Goal: Task Accomplishment & Management: Manage account settings

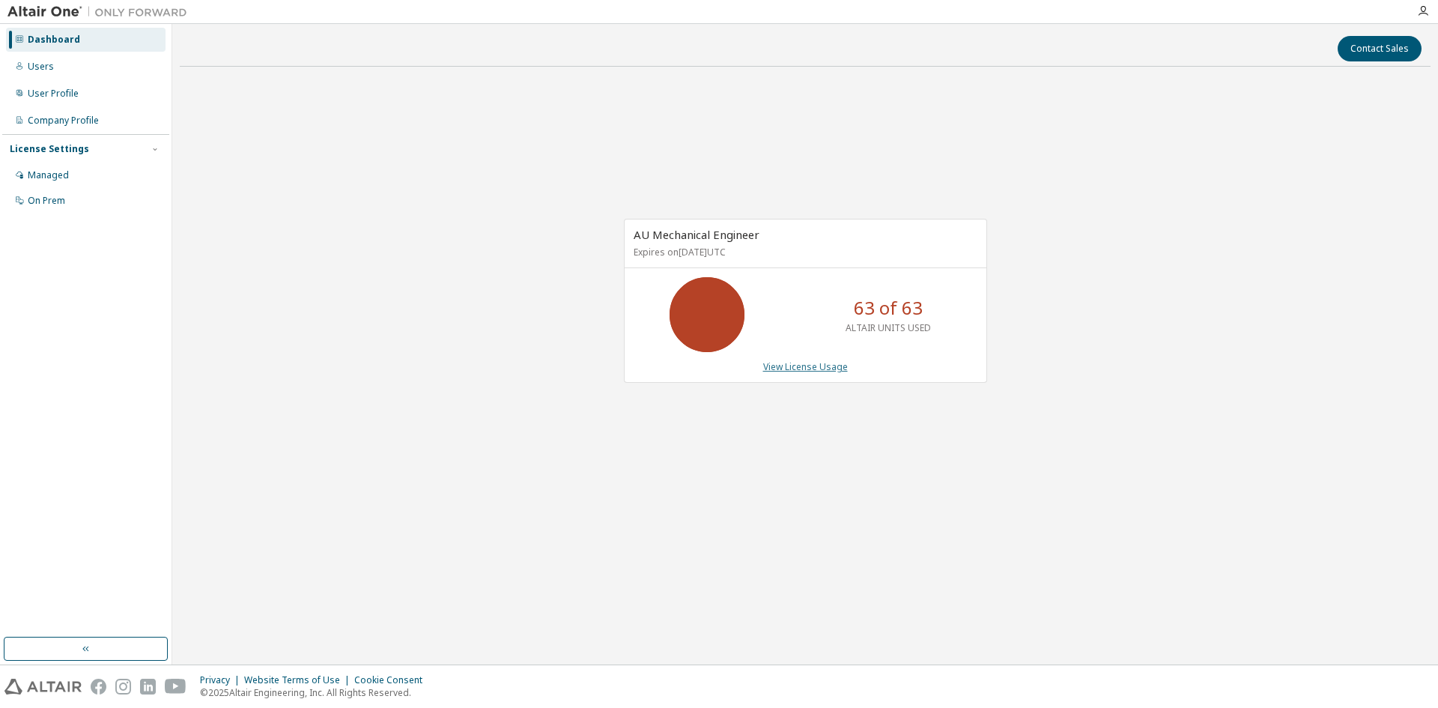
click at [806, 370] on link "View License Usage" at bounding box center [805, 366] width 85 height 13
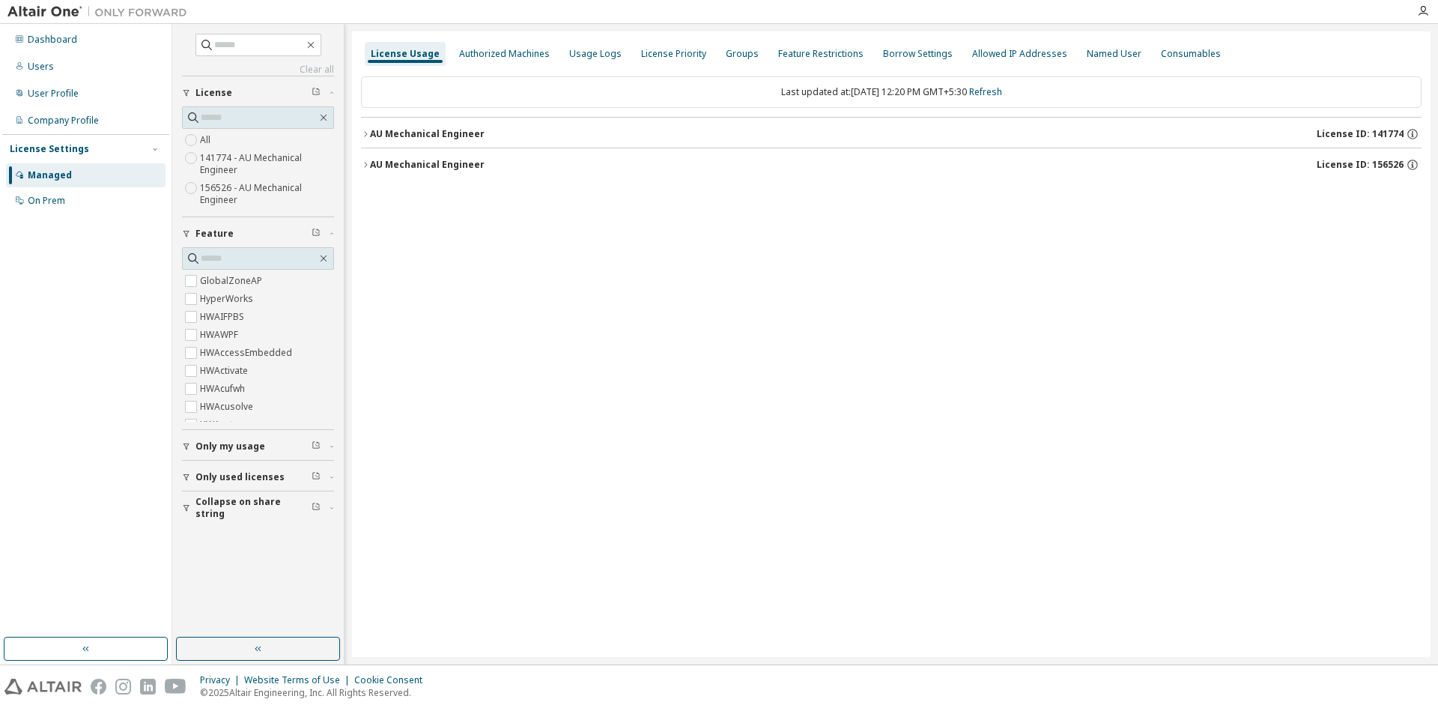
click at [366, 133] on icon "button" at bounding box center [365, 133] width 3 height 5
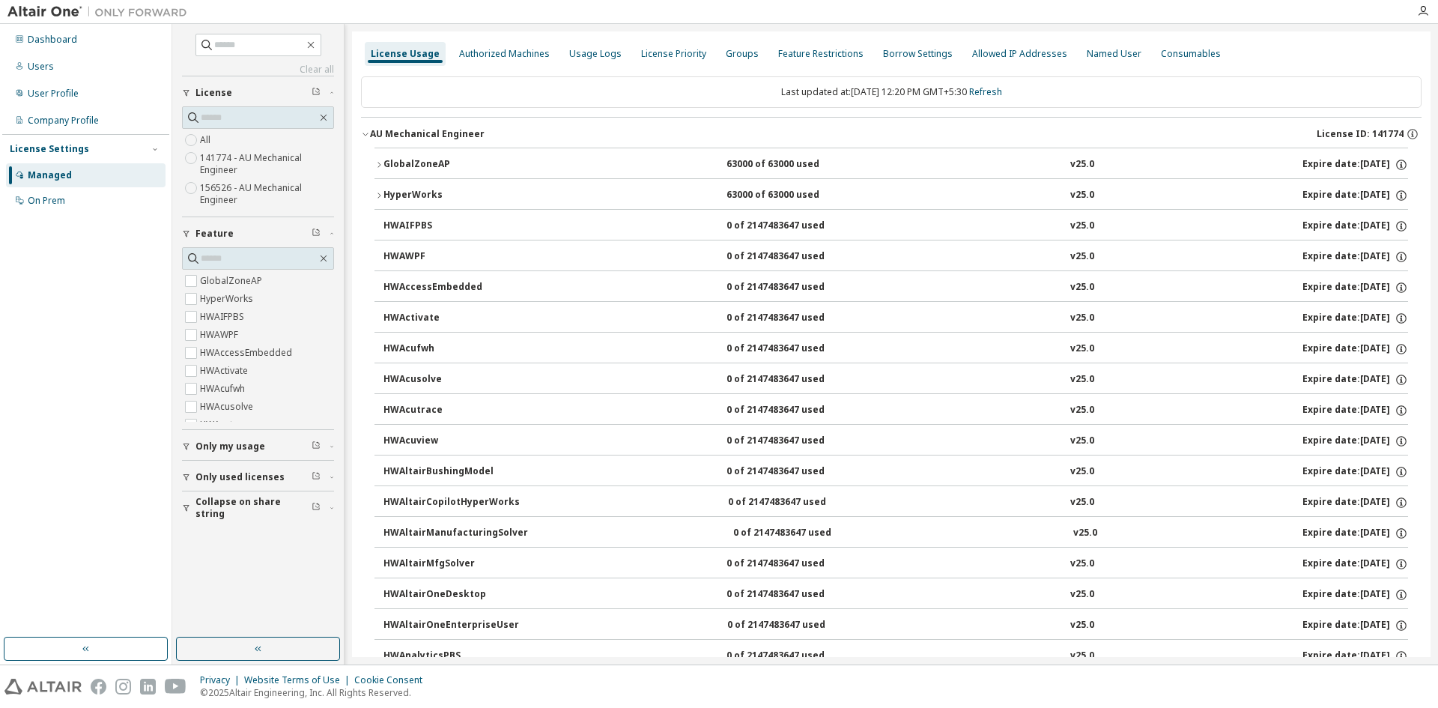
click at [367, 134] on icon "button" at bounding box center [365, 134] width 5 height 3
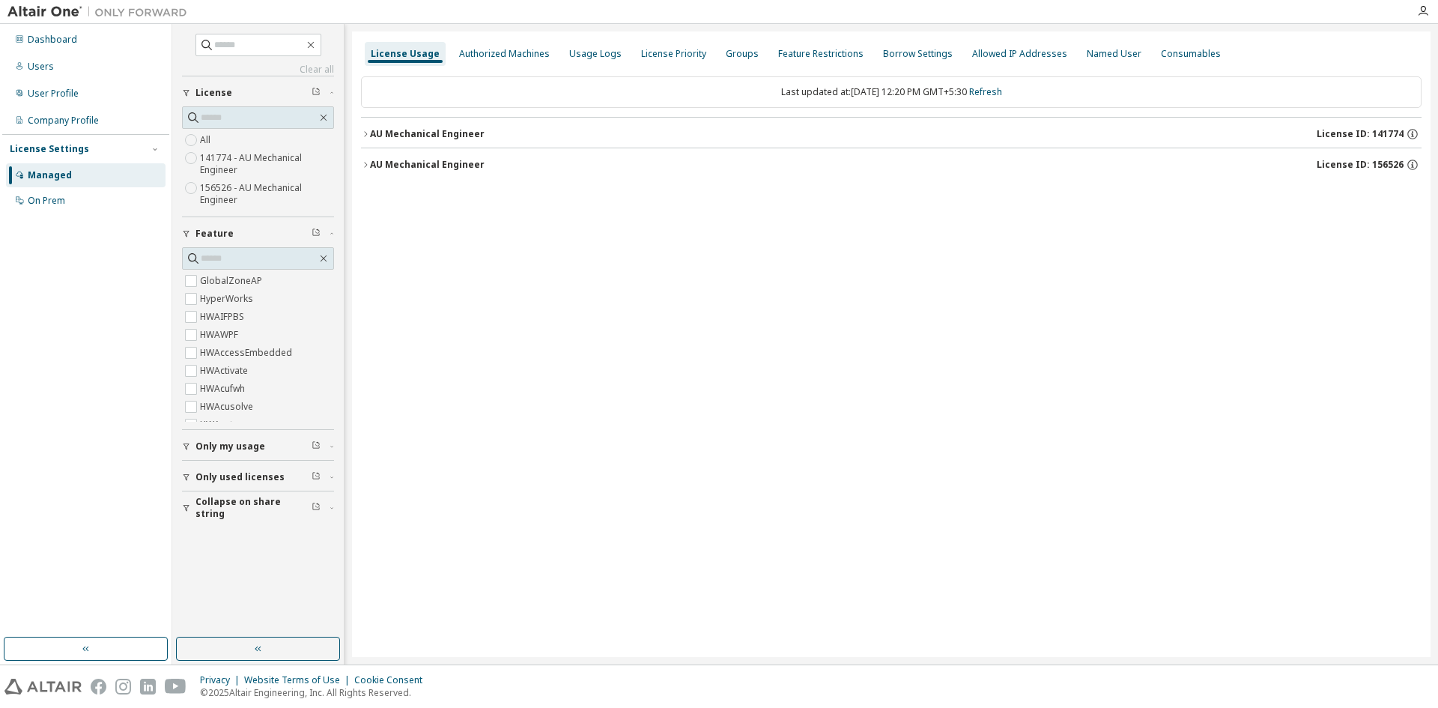
click at [370, 160] on div "AU Mechanical Engineer" at bounding box center [427, 165] width 115 height 12
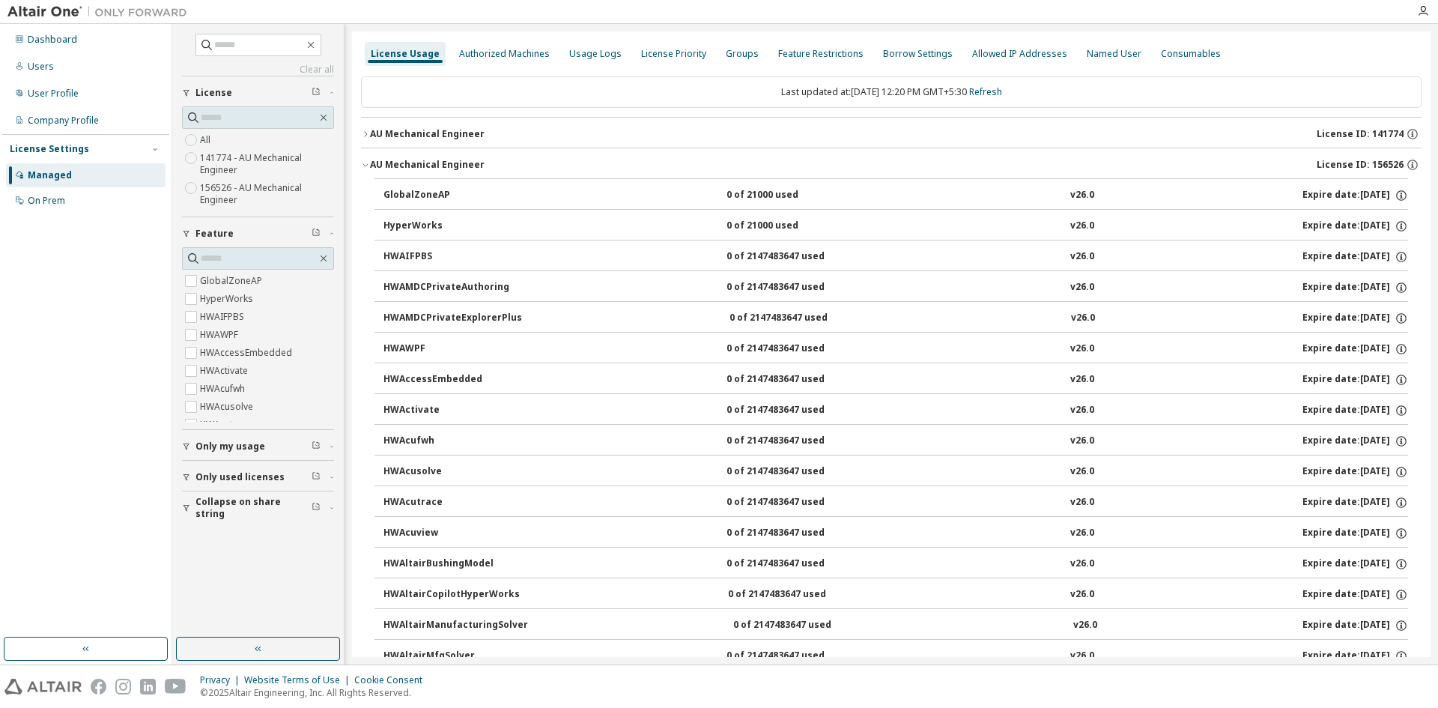
click at [386, 196] on div "GlobalZoneAP" at bounding box center [451, 195] width 135 height 13
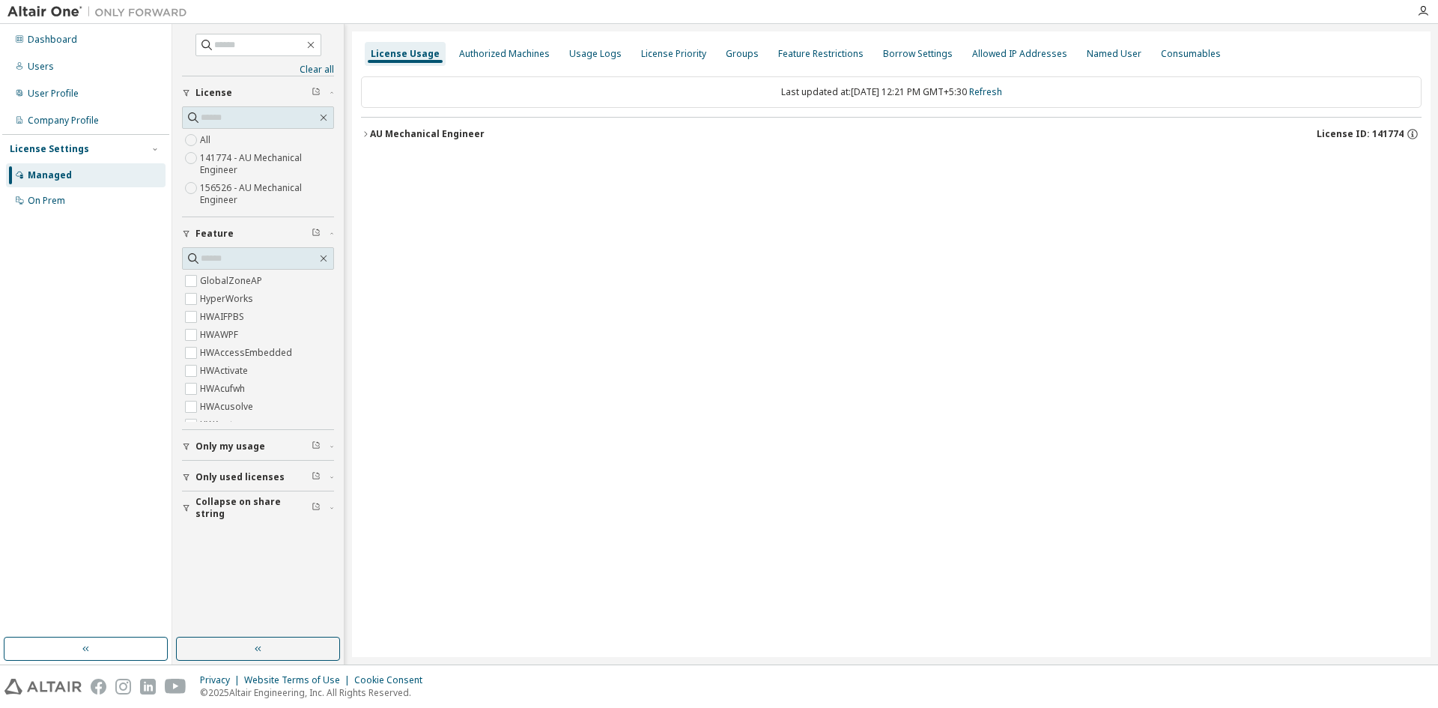
click at [366, 130] on icon "button" at bounding box center [365, 134] width 9 height 9
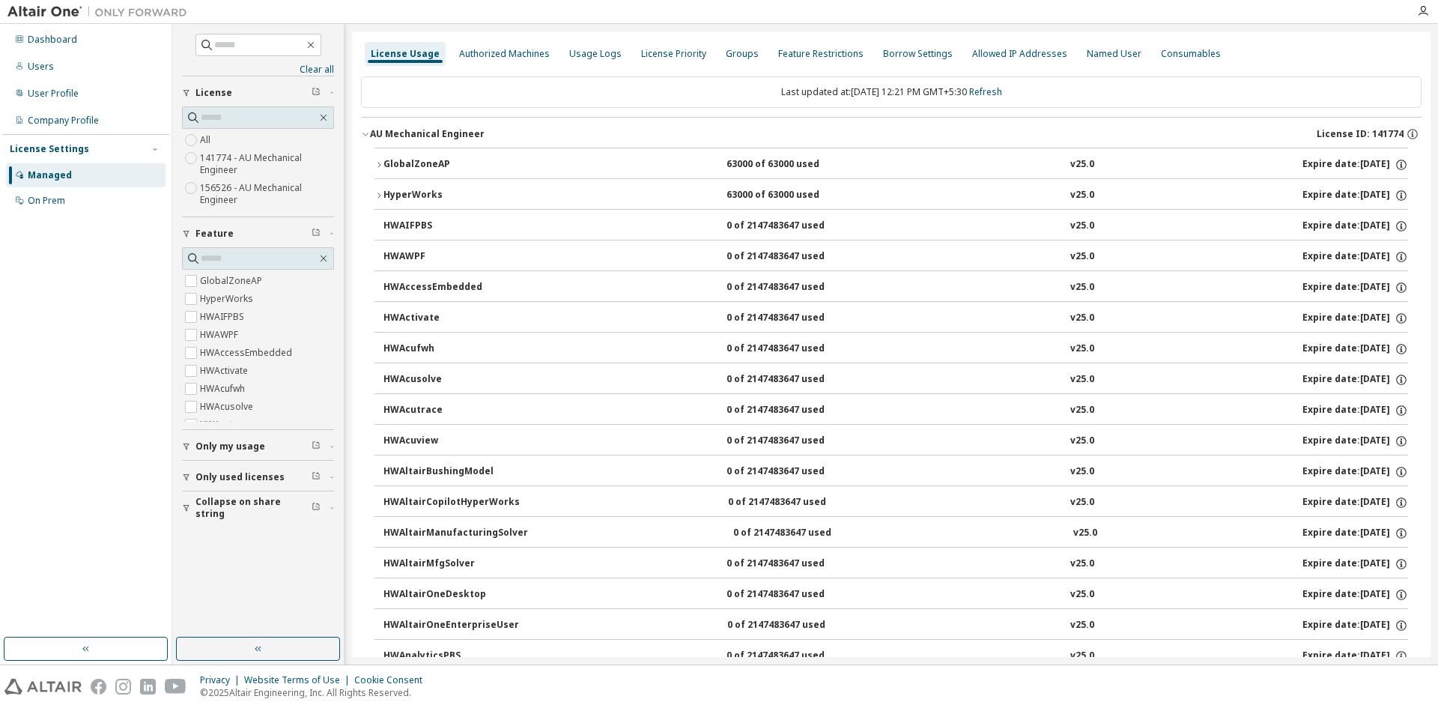
click at [381, 155] on button "GlobalZoneAP 63000 of 63000 used v25.0 Expire date: [DATE]" at bounding box center [892, 164] width 1034 height 33
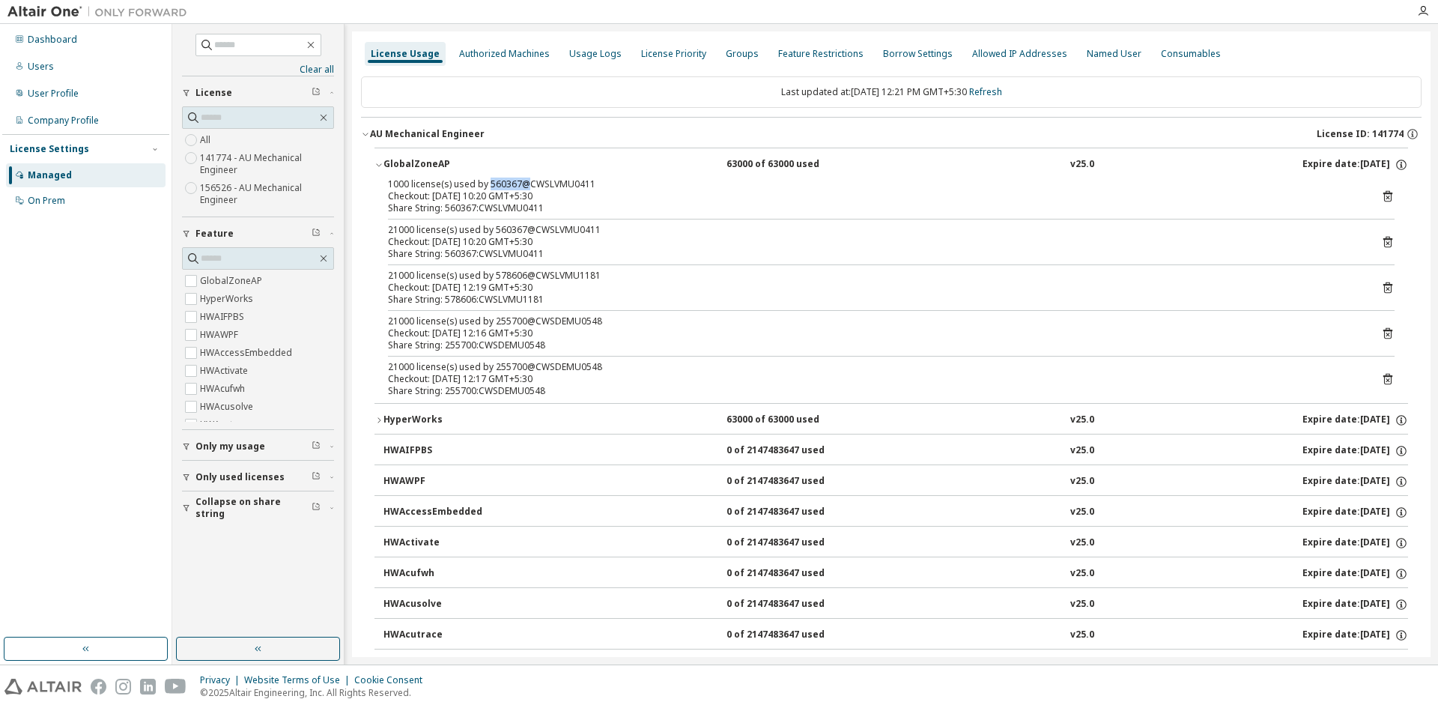
drag, startPoint x: 487, startPoint y: 184, endPoint x: 524, endPoint y: 184, distance: 37.5
click at [524, 184] on div "1000 license(s) used by 560367@CWSLVMU0411" at bounding box center [873, 184] width 971 height 12
click at [518, 211] on div "Share String: 560367:CWSLVMU0411" at bounding box center [873, 208] width 971 height 12
click at [58, 10] on img at bounding box center [100, 11] width 187 height 15
click at [53, 16] on img at bounding box center [100, 11] width 187 height 15
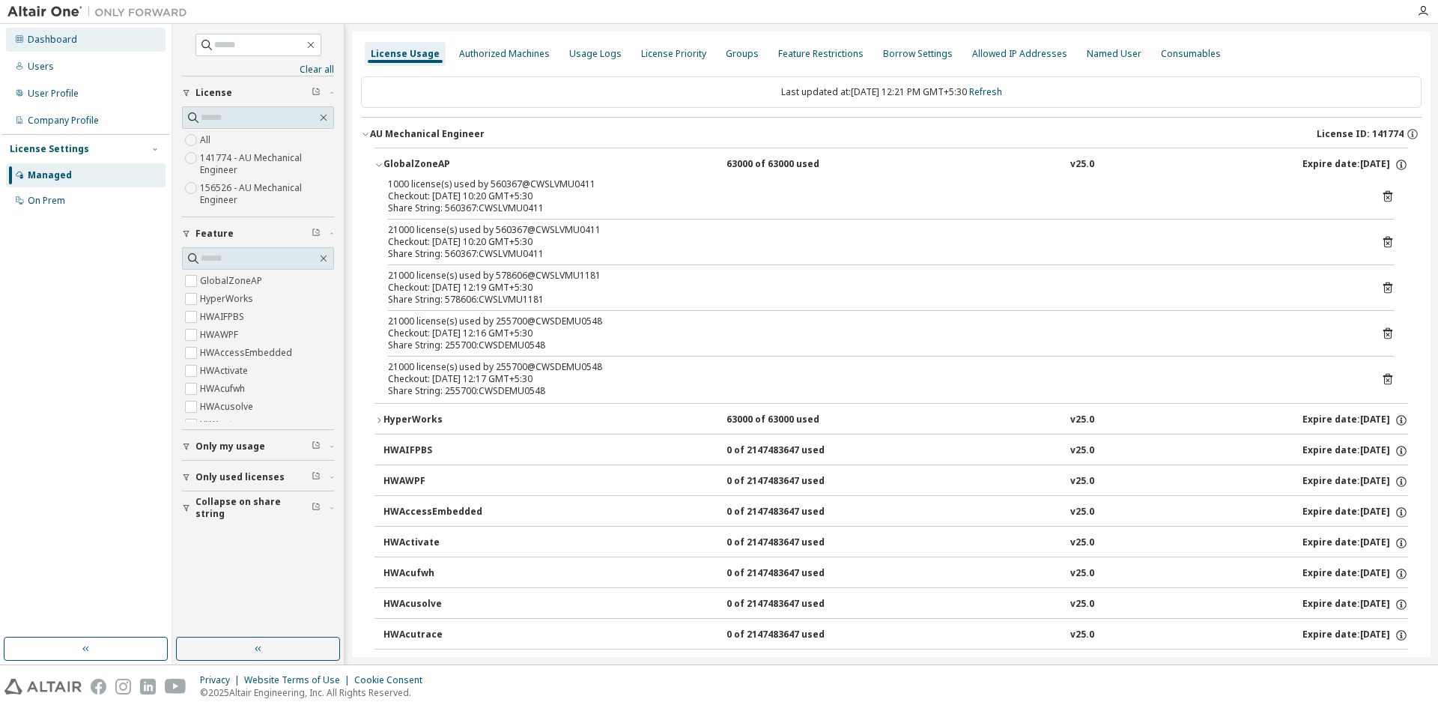
click at [37, 41] on div "Dashboard" at bounding box center [52, 40] width 49 height 12
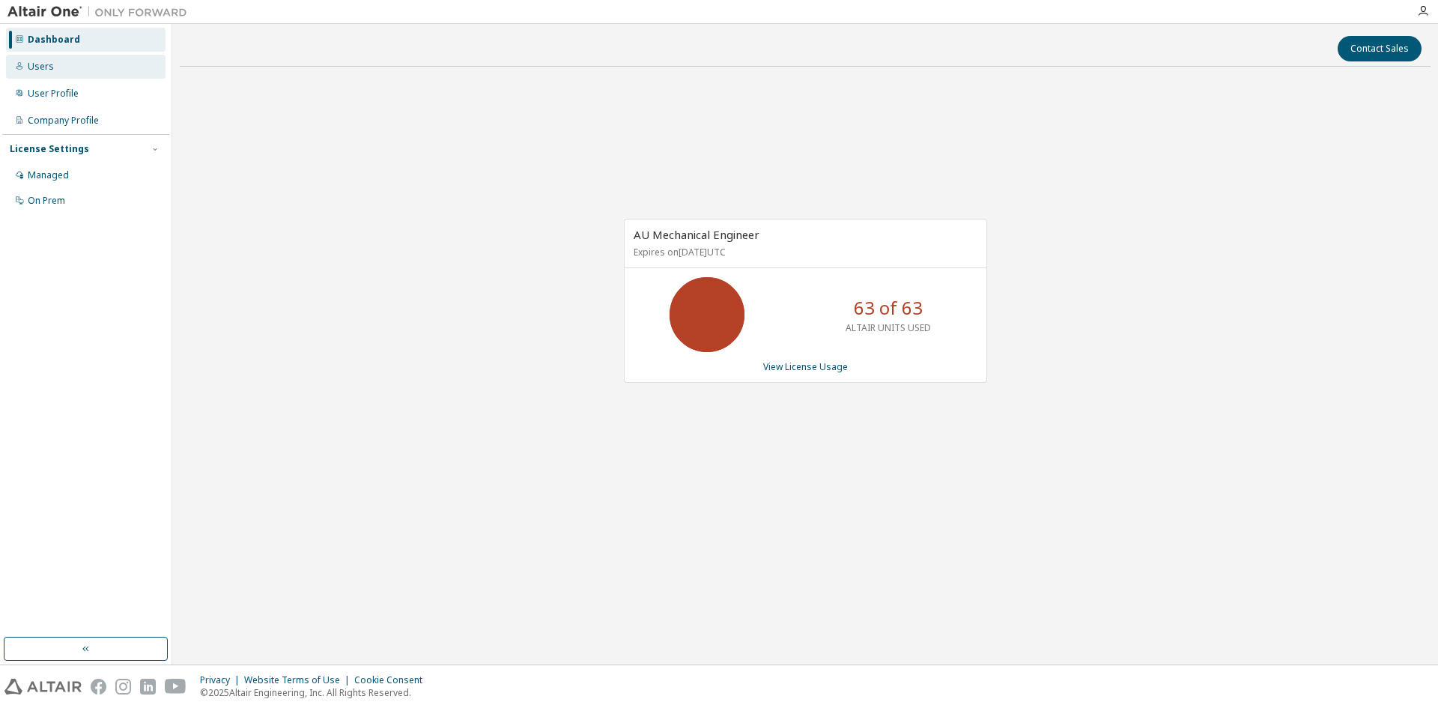
click at [41, 73] on div "Users" at bounding box center [86, 67] width 160 height 24
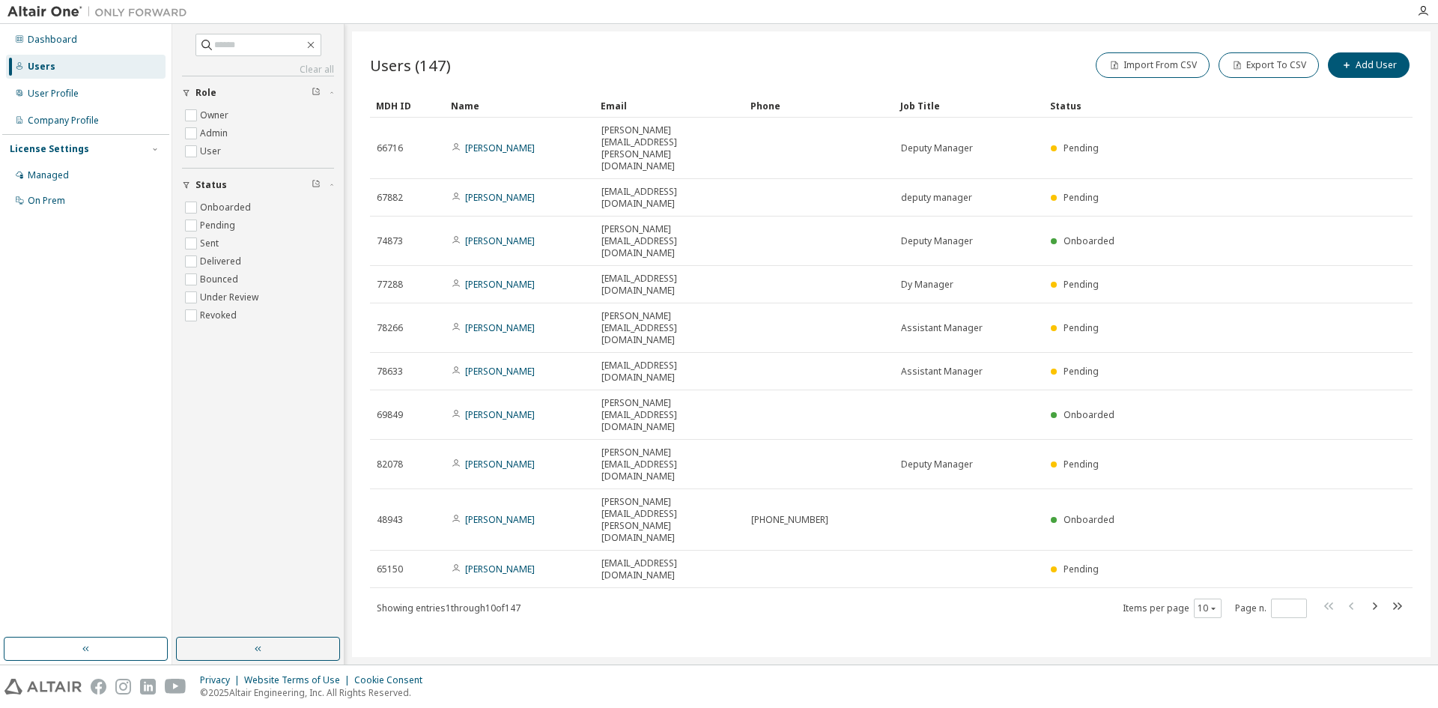
click at [57, 13] on img at bounding box center [100, 11] width 187 height 15
click at [54, 178] on div "Managed" at bounding box center [48, 175] width 41 height 12
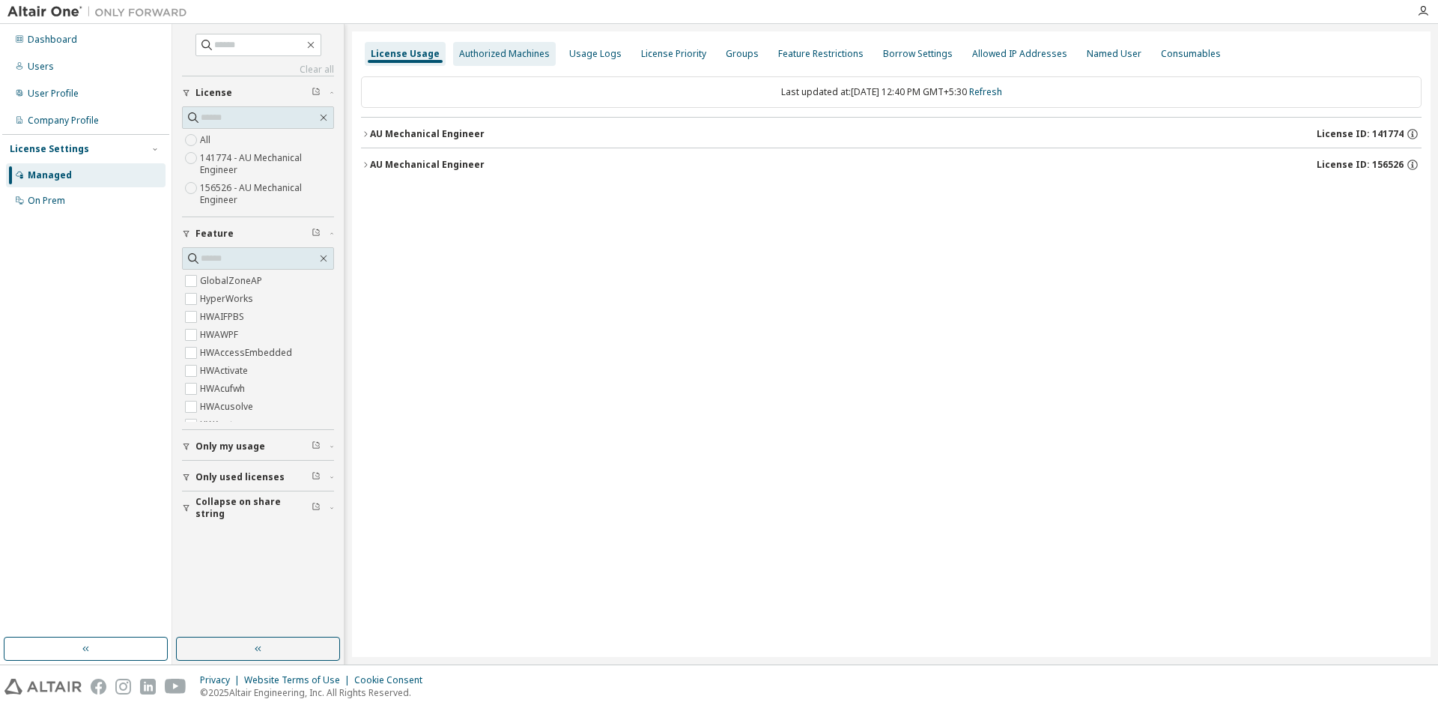
click at [500, 49] on div "Authorized Machines" at bounding box center [504, 54] width 91 height 12
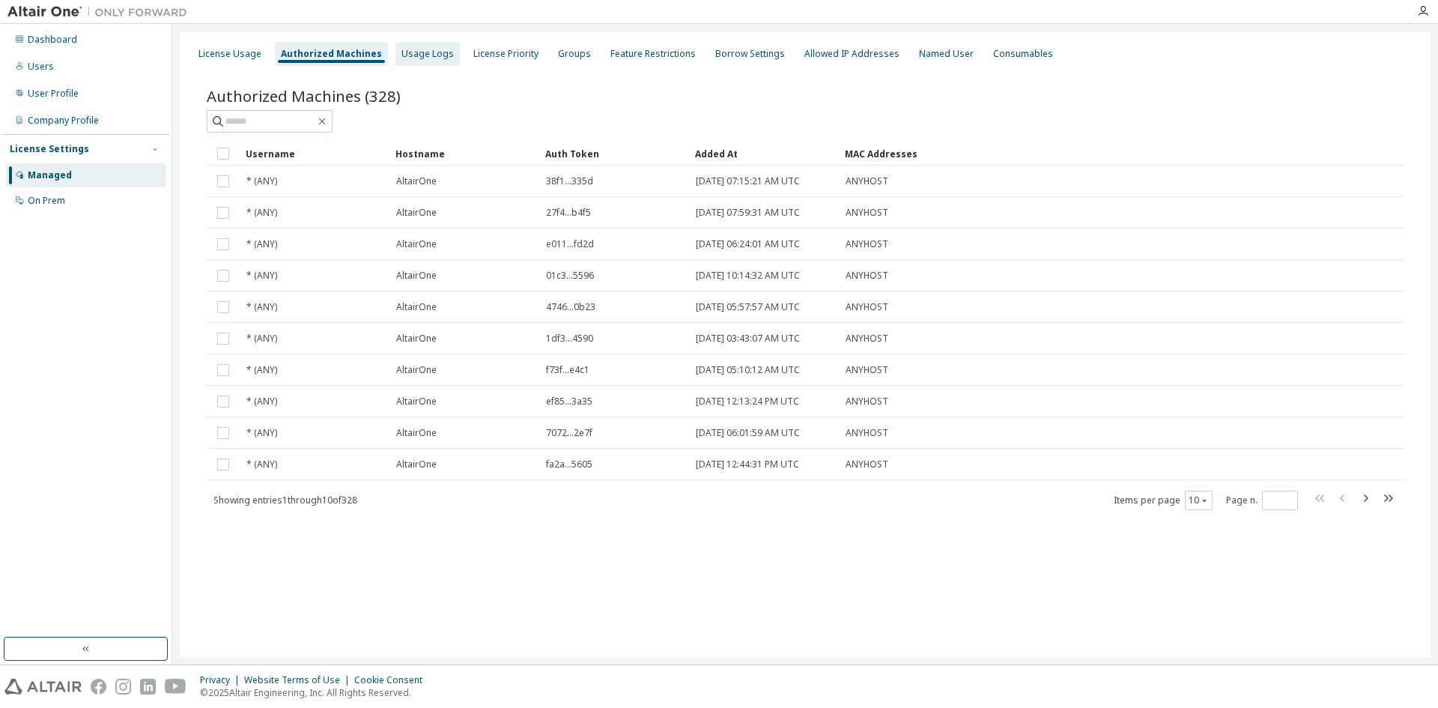
click at [442, 46] on div "Usage Logs" at bounding box center [428, 54] width 64 height 24
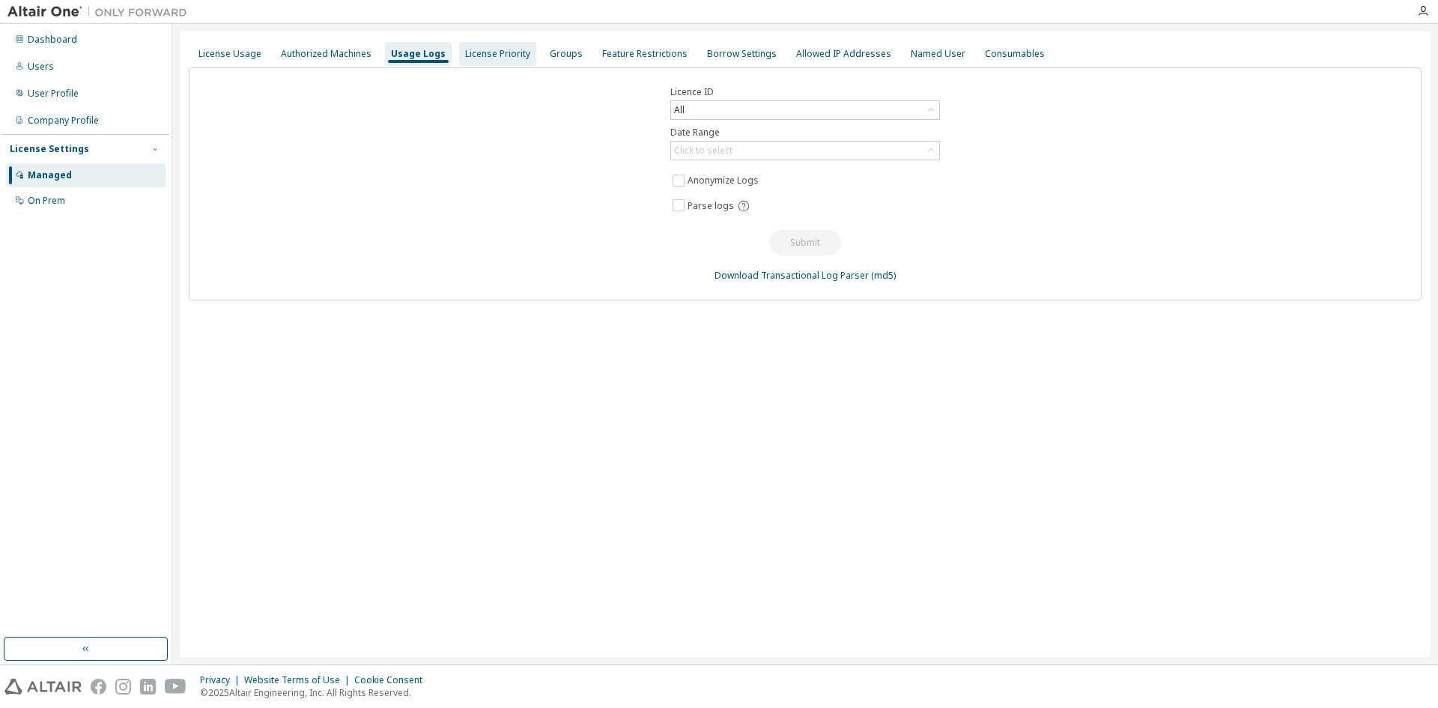
click at [478, 55] on div "License Priority" at bounding box center [497, 54] width 65 height 12
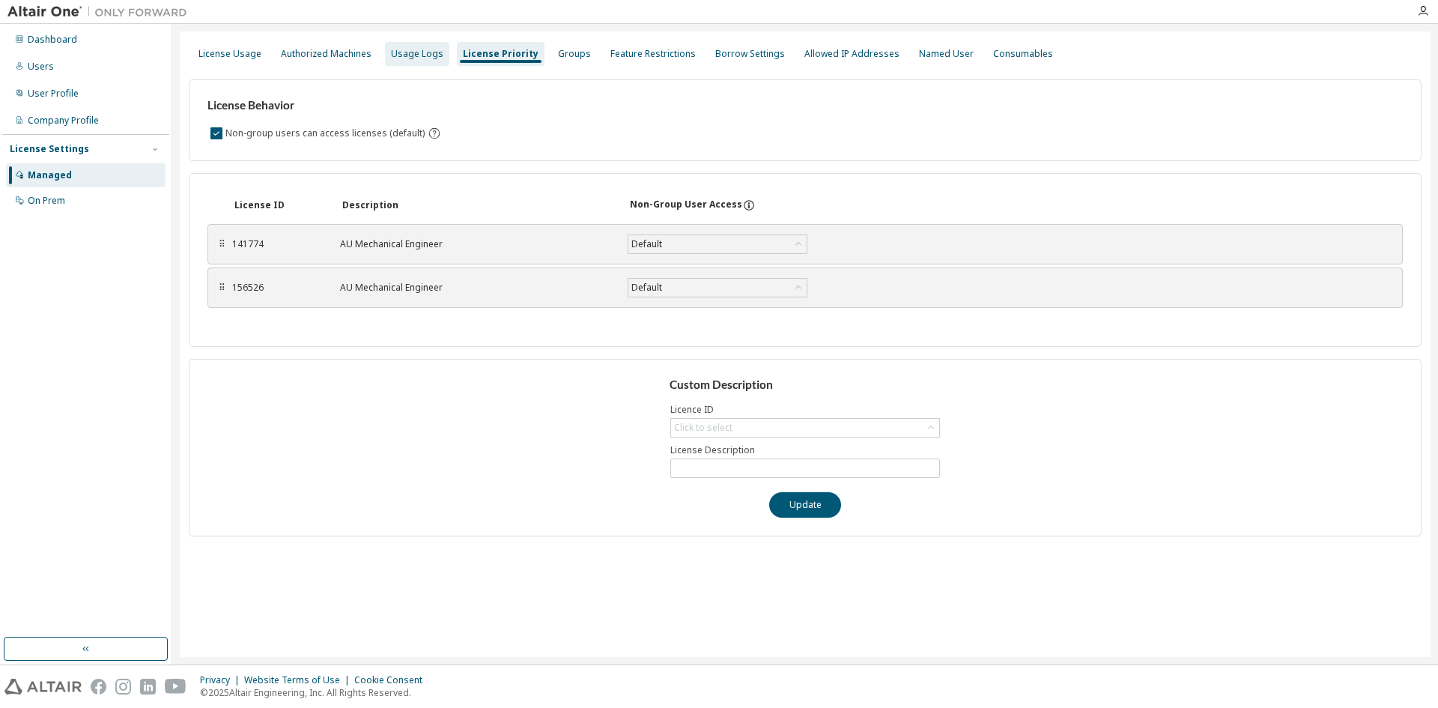
click at [401, 57] on div "Usage Logs" at bounding box center [417, 54] width 52 height 12
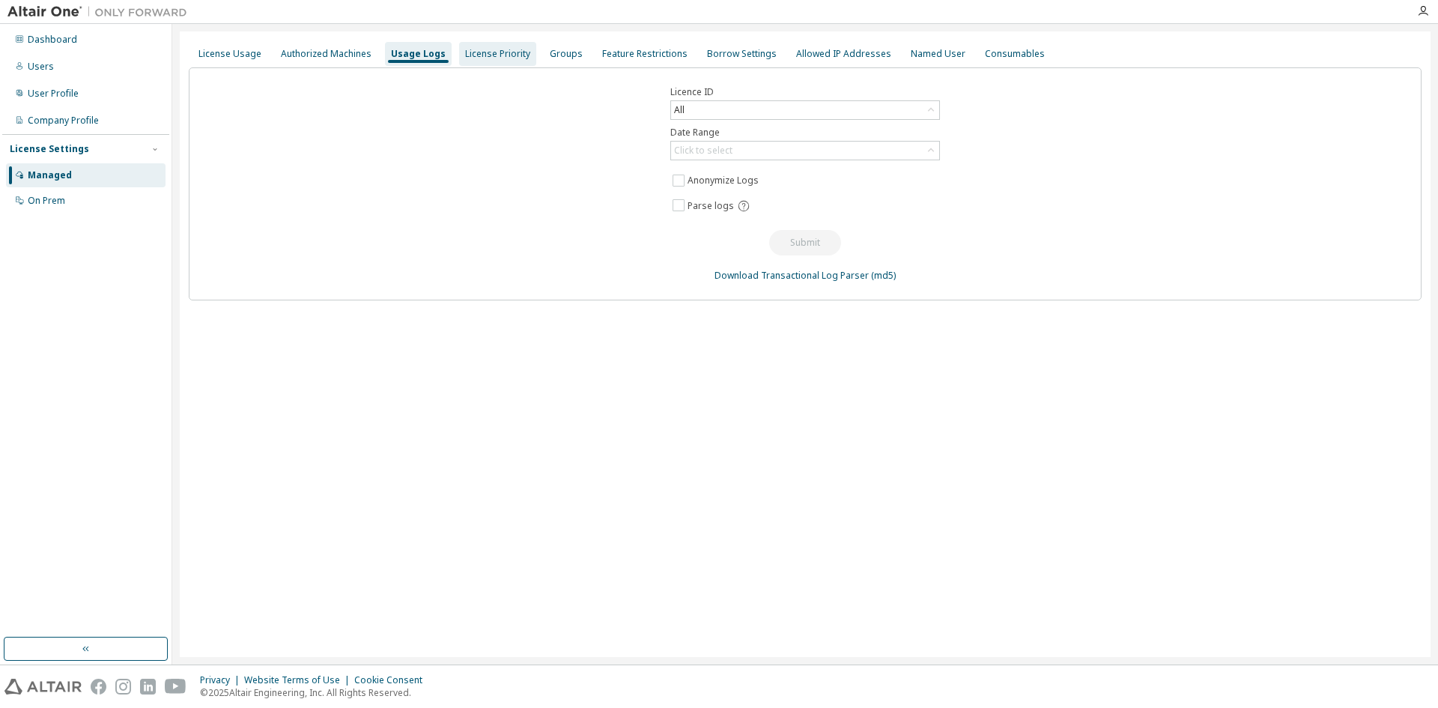
click at [474, 53] on div "License Priority" at bounding box center [497, 54] width 65 height 12
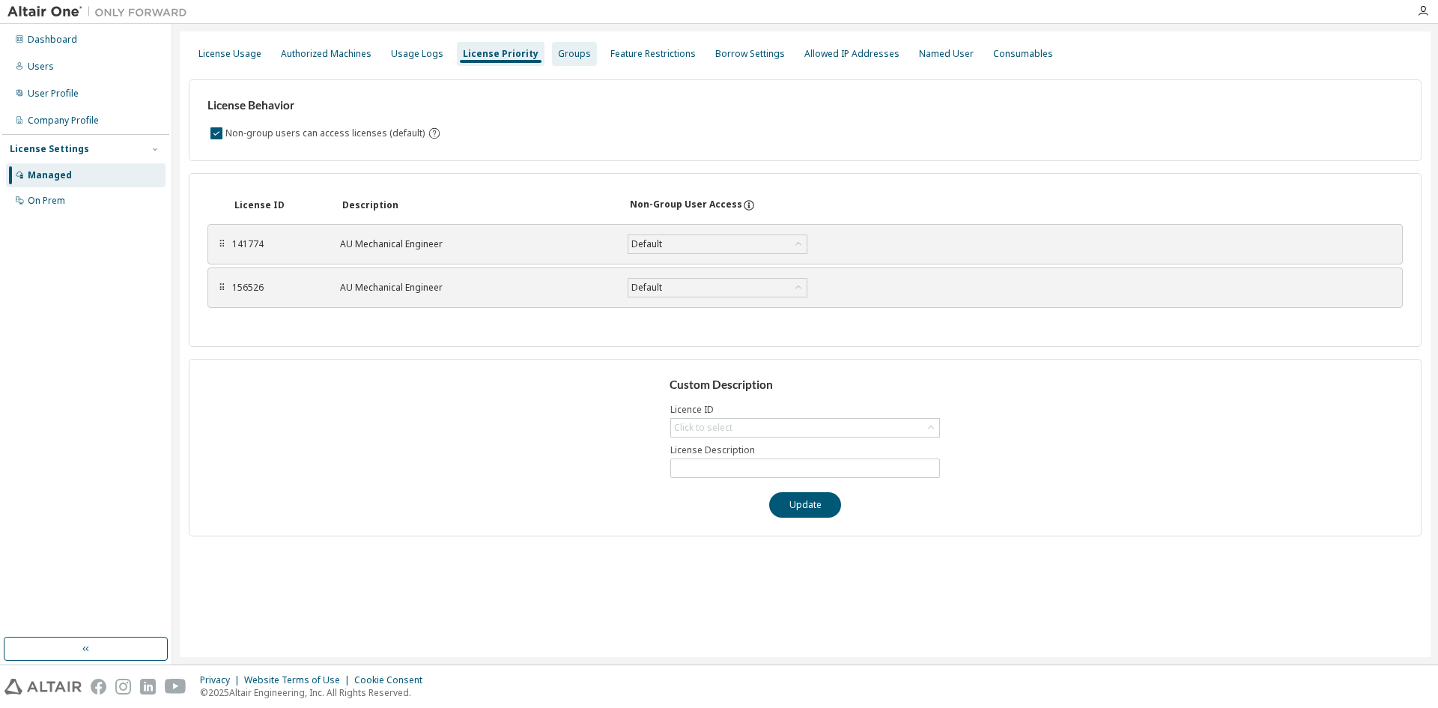
click at [558, 52] on div "Groups" at bounding box center [574, 54] width 33 height 12
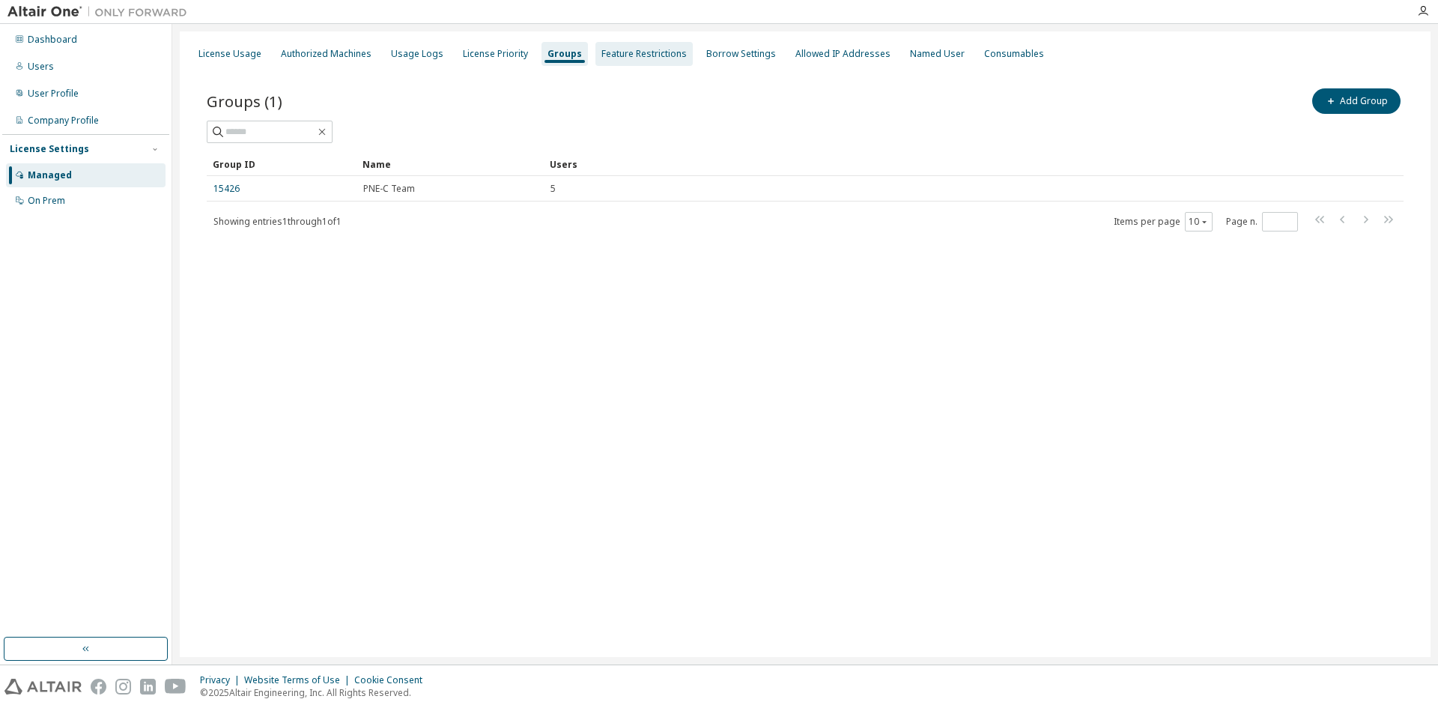
click at [625, 54] on div "Feature Restrictions" at bounding box center [643, 54] width 85 height 12
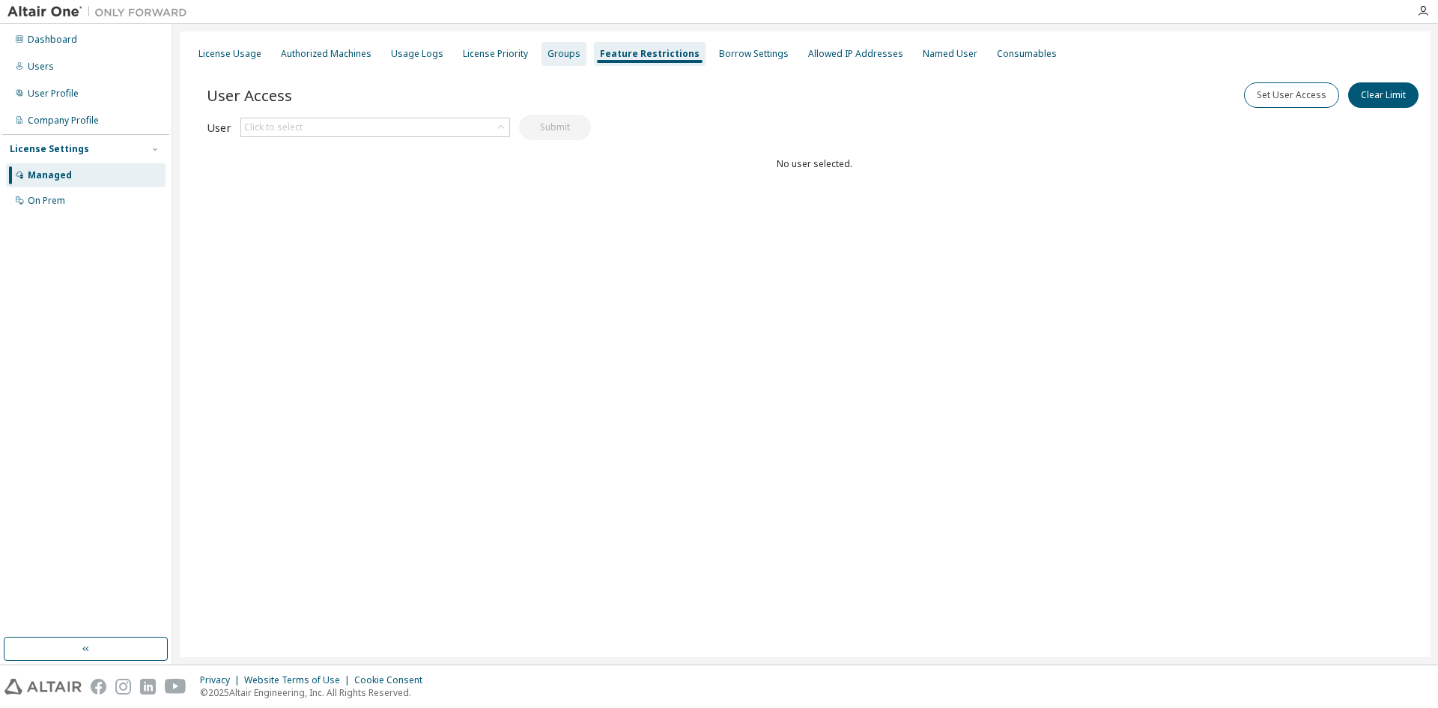
click at [548, 51] on div "Groups" at bounding box center [564, 54] width 33 height 12
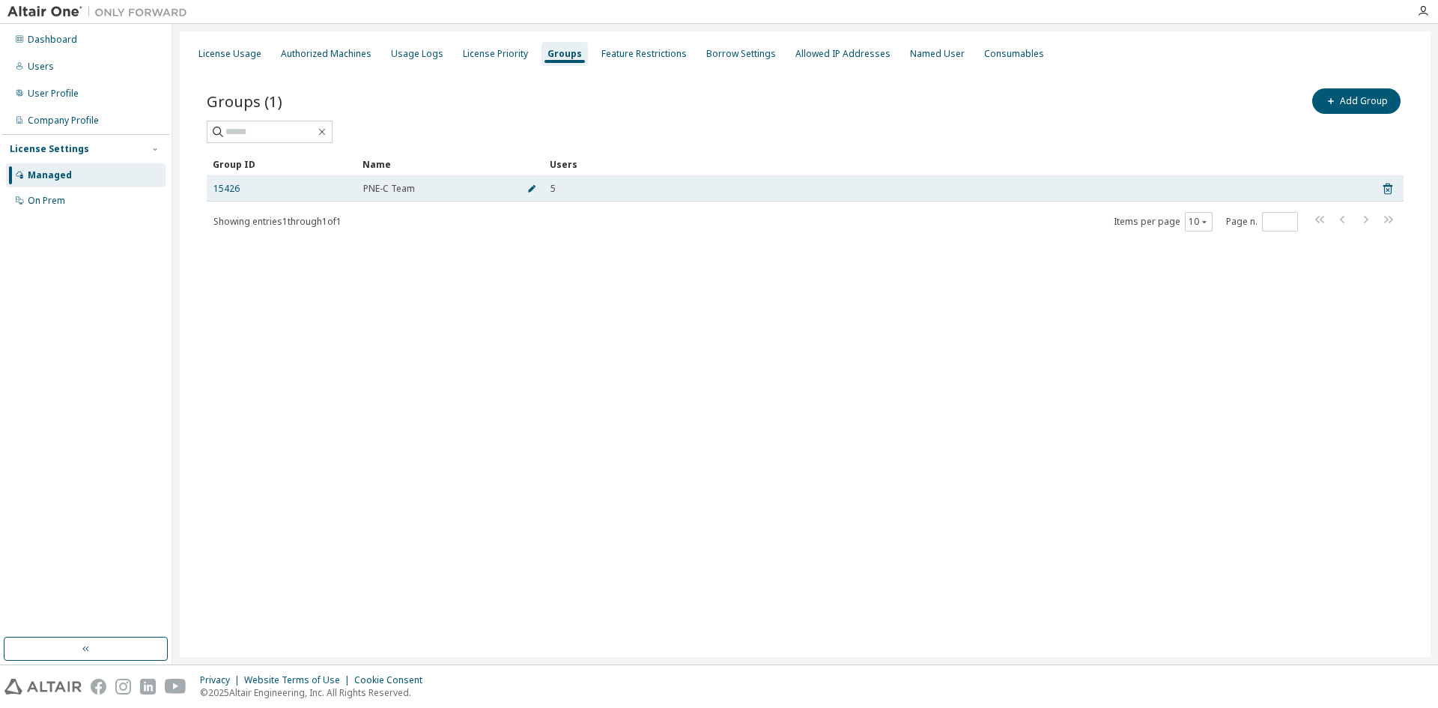
click at [528, 187] on icon "button" at bounding box center [531, 188] width 9 height 9
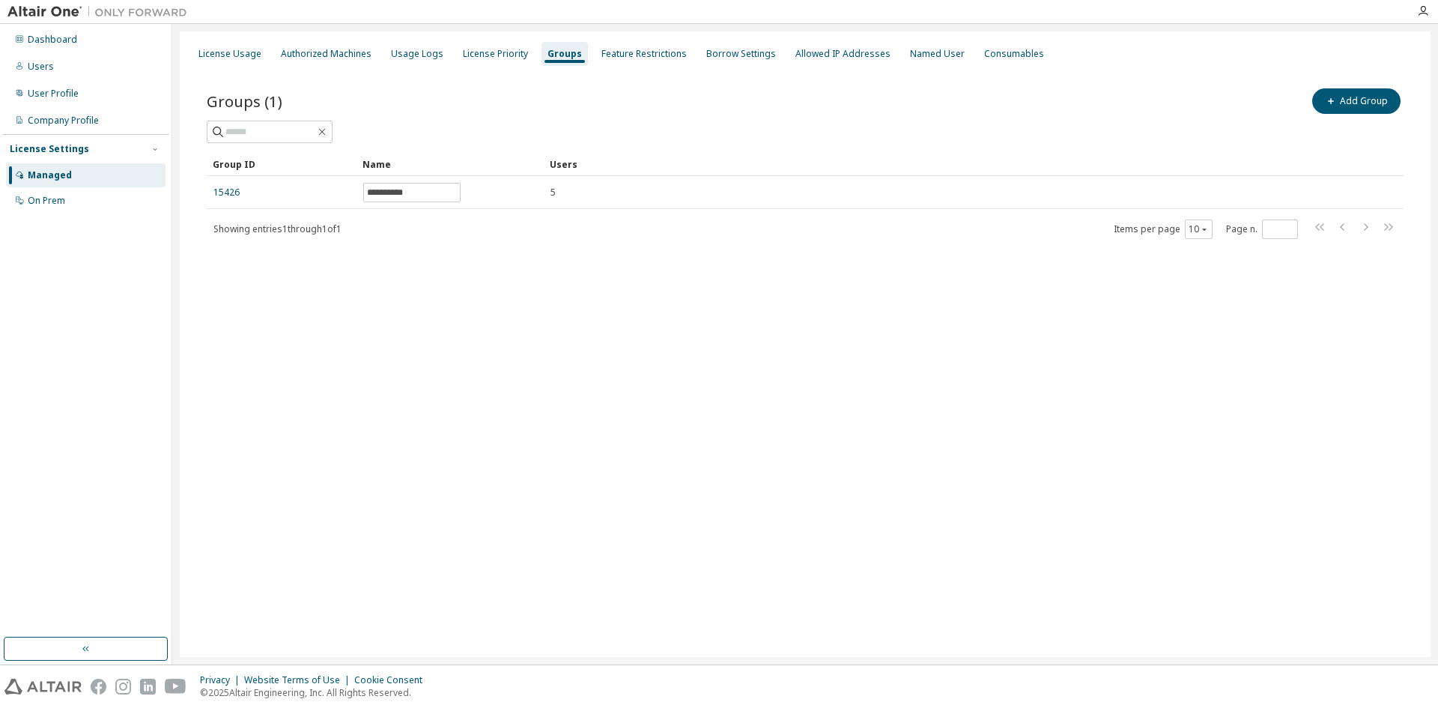
click at [72, 177] on div "Managed" at bounding box center [86, 175] width 160 height 24
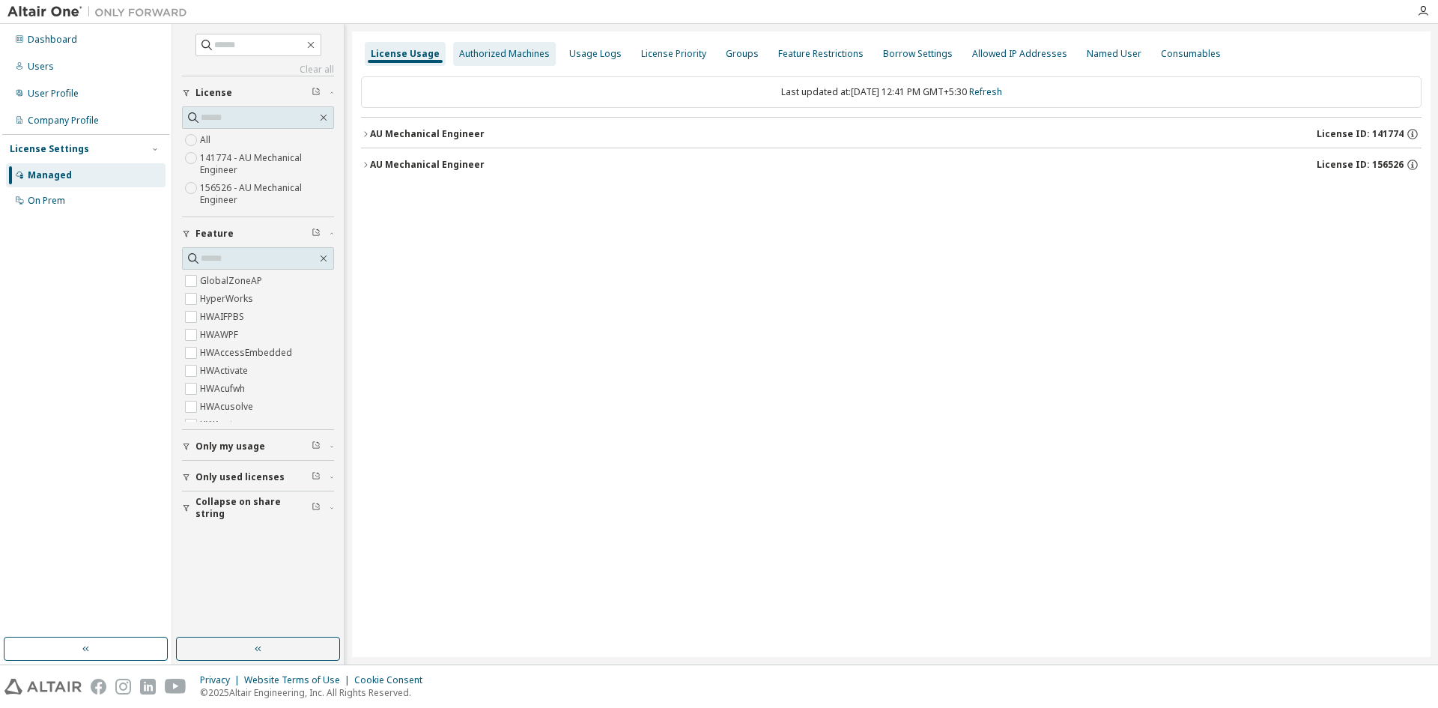
click at [473, 58] on div "Authorized Machines" at bounding box center [504, 54] width 91 height 12
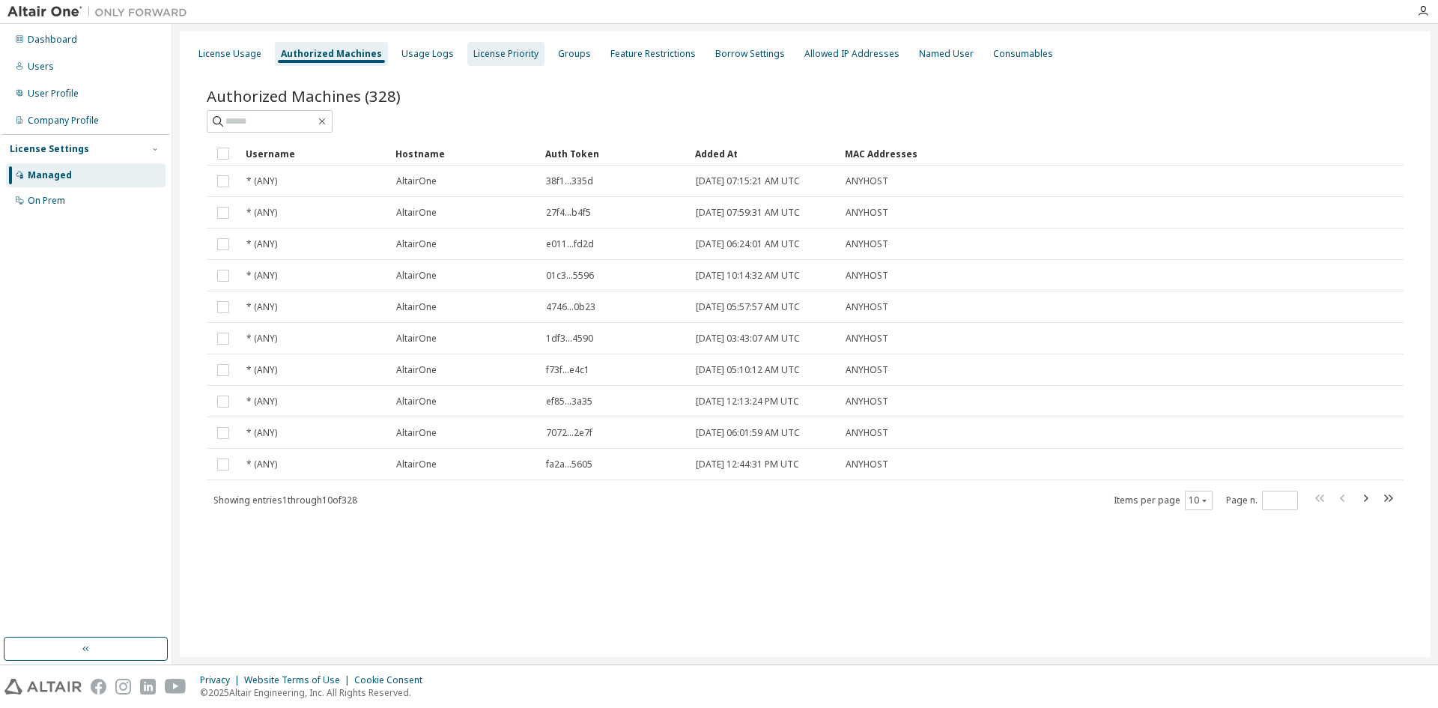
click at [473, 54] on div "License Priority" at bounding box center [505, 54] width 65 height 12
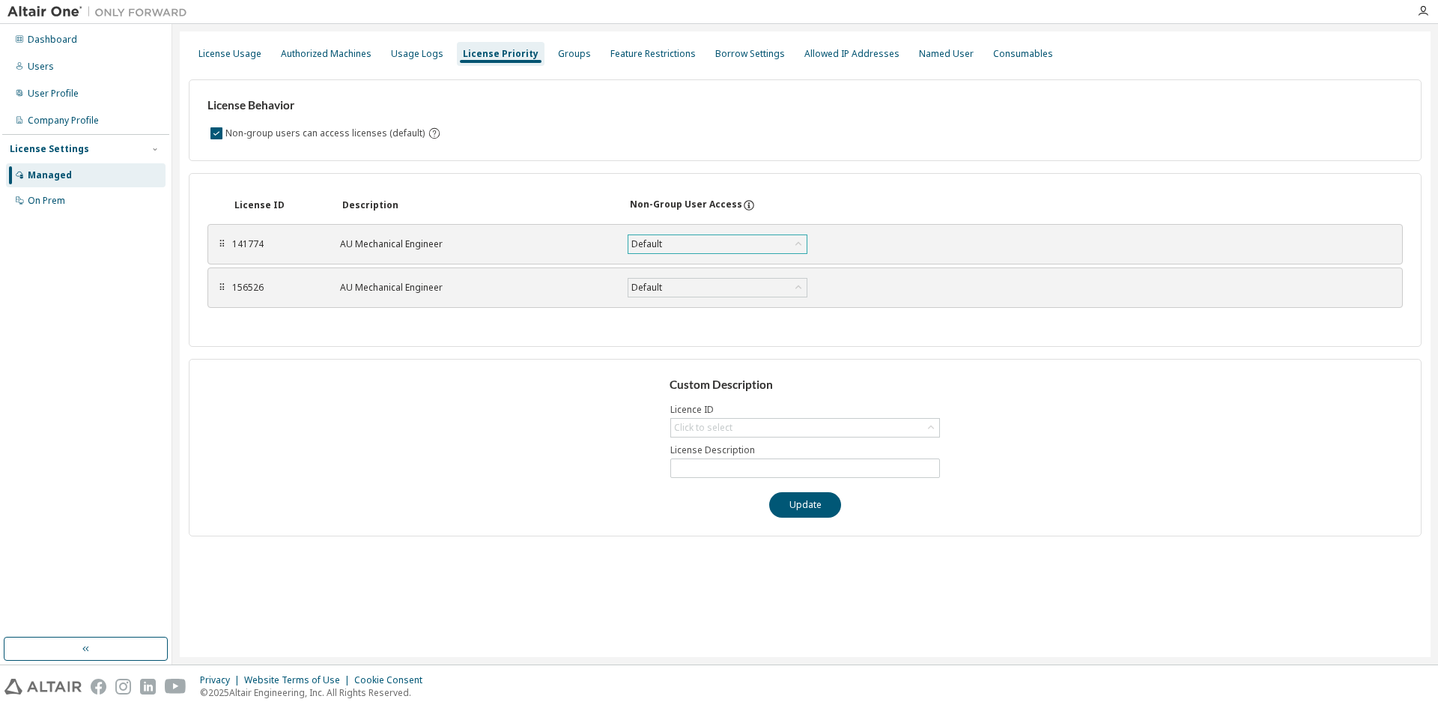
click at [721, 249] on div "Default" at bounding box center [717, 244] width 178 height 18
click at [301, 61] on div "Authorized Machines" at bounding box center [326, 54] width 103 height 24
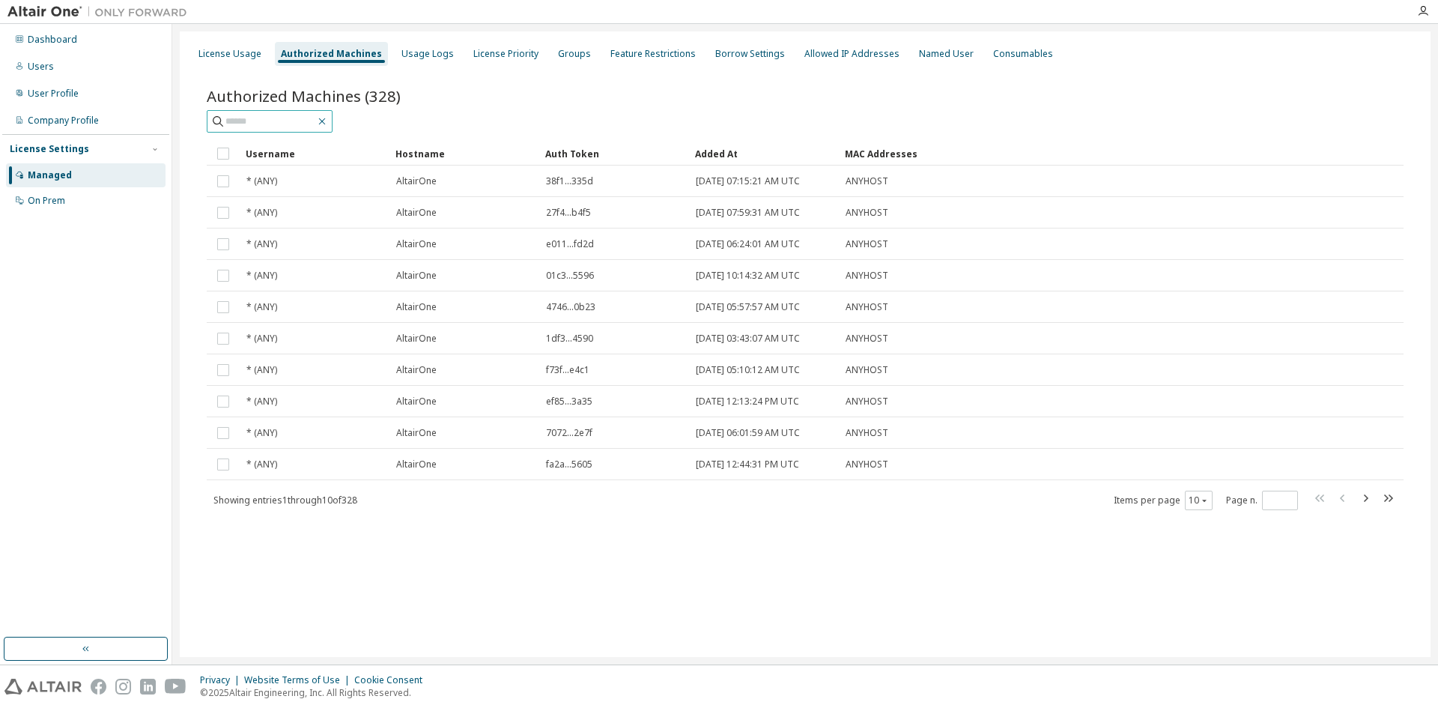
click at [328, 117] on icon "button" at bounding box center [322, 121] width 12 height 12
click at [401, 58] on div "Usage Logs" at bounding box center [427, 54] width 52 height 12
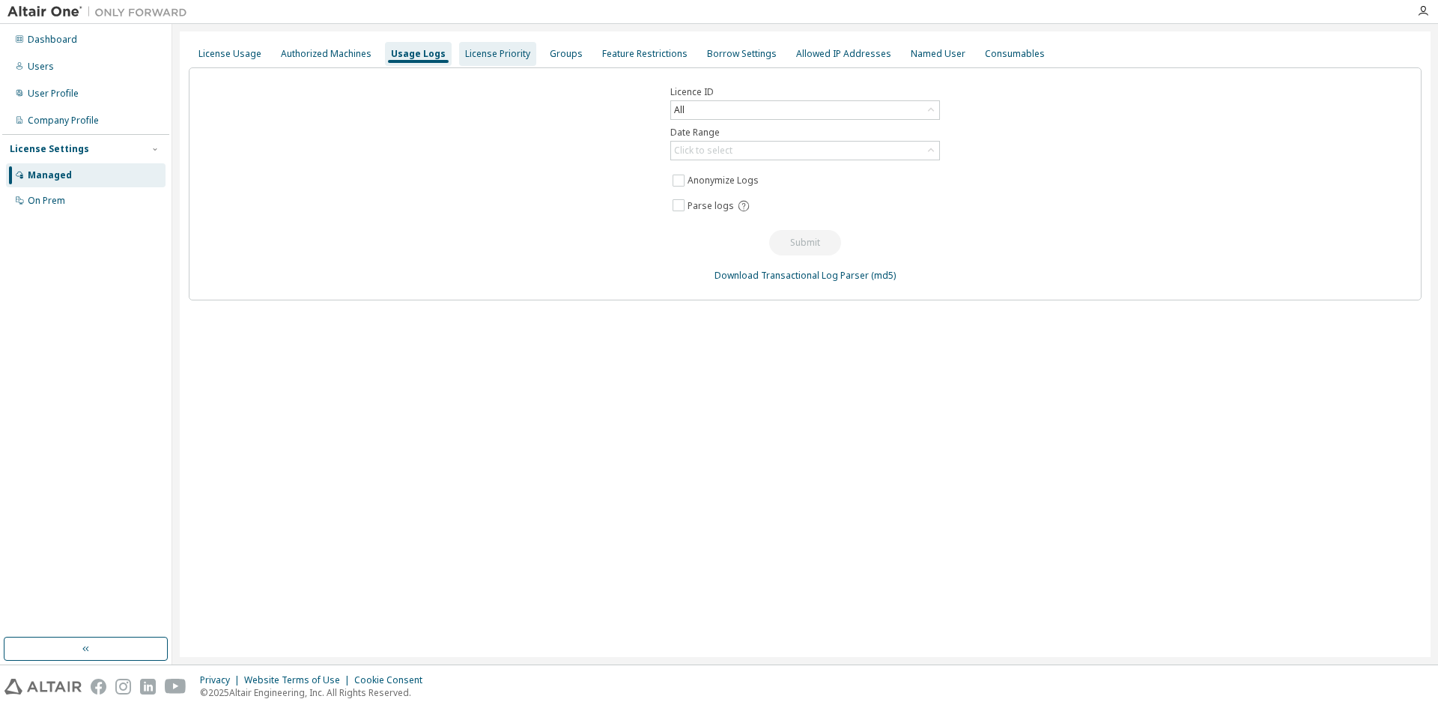
click at [473, 48] on div "License Priority" at bounding box center [497, 54] width 65 height 12
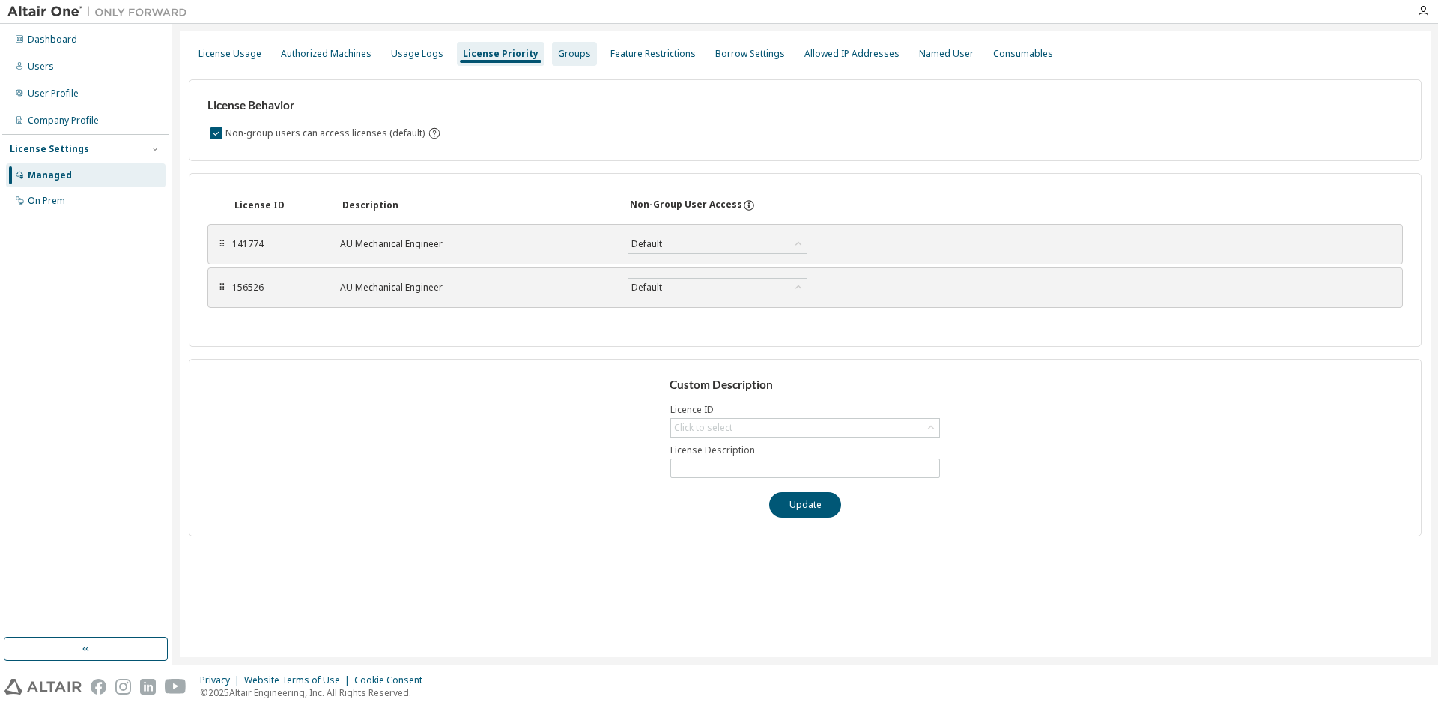
click at [558, 52] on div "Groups" at bounding box center [574, 54] width 33 height 12
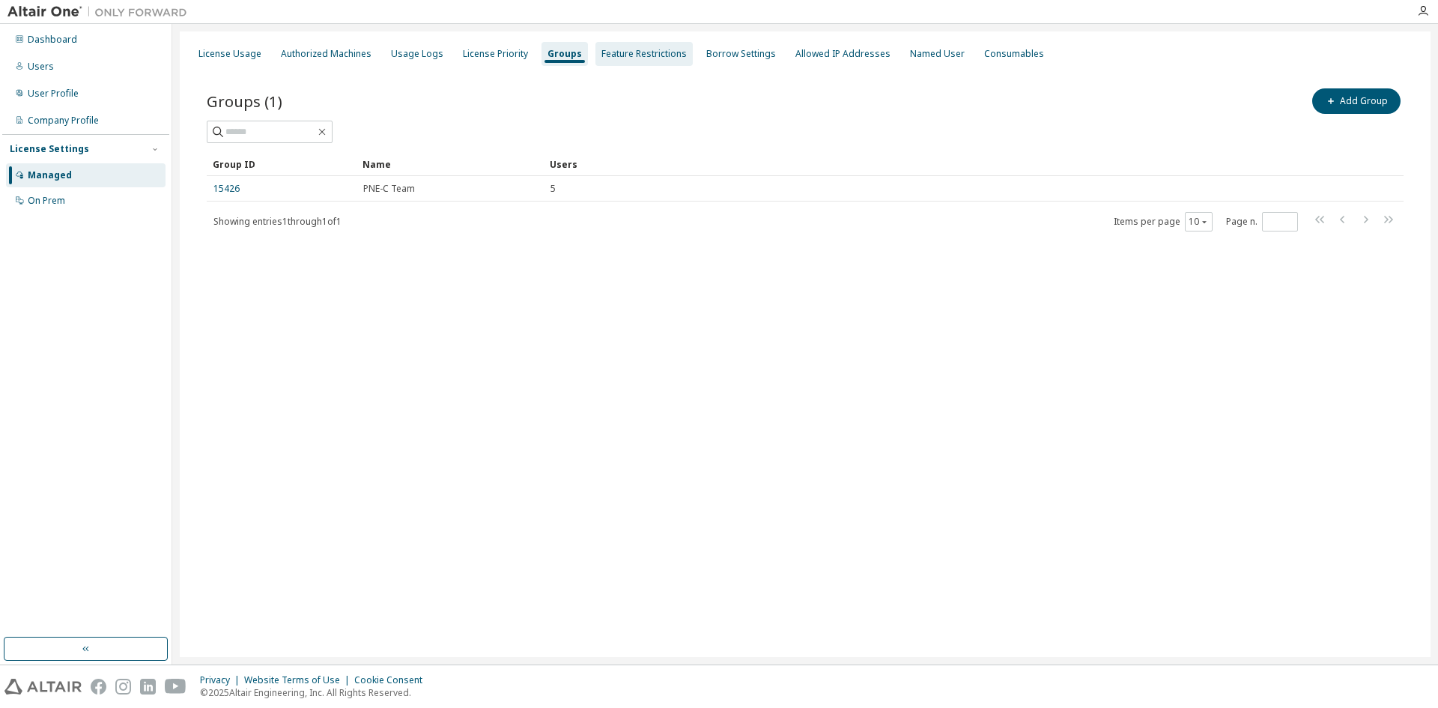
click at [623, 54] on div "Feature Restrictions" at bounding box center [643, 54] width 85 height 12
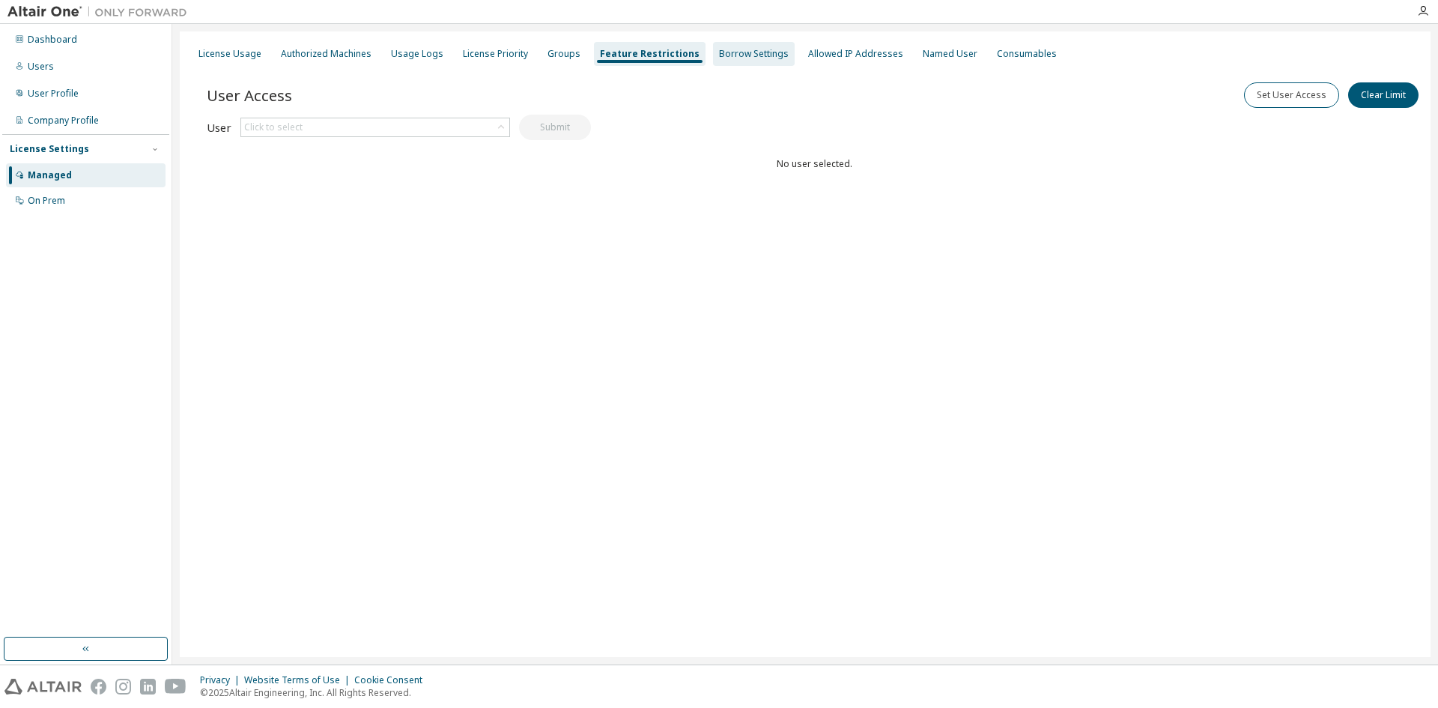
click at [727, 61] on div "Borrow Settings" at bounding box center [754, 54] width 82 height 24
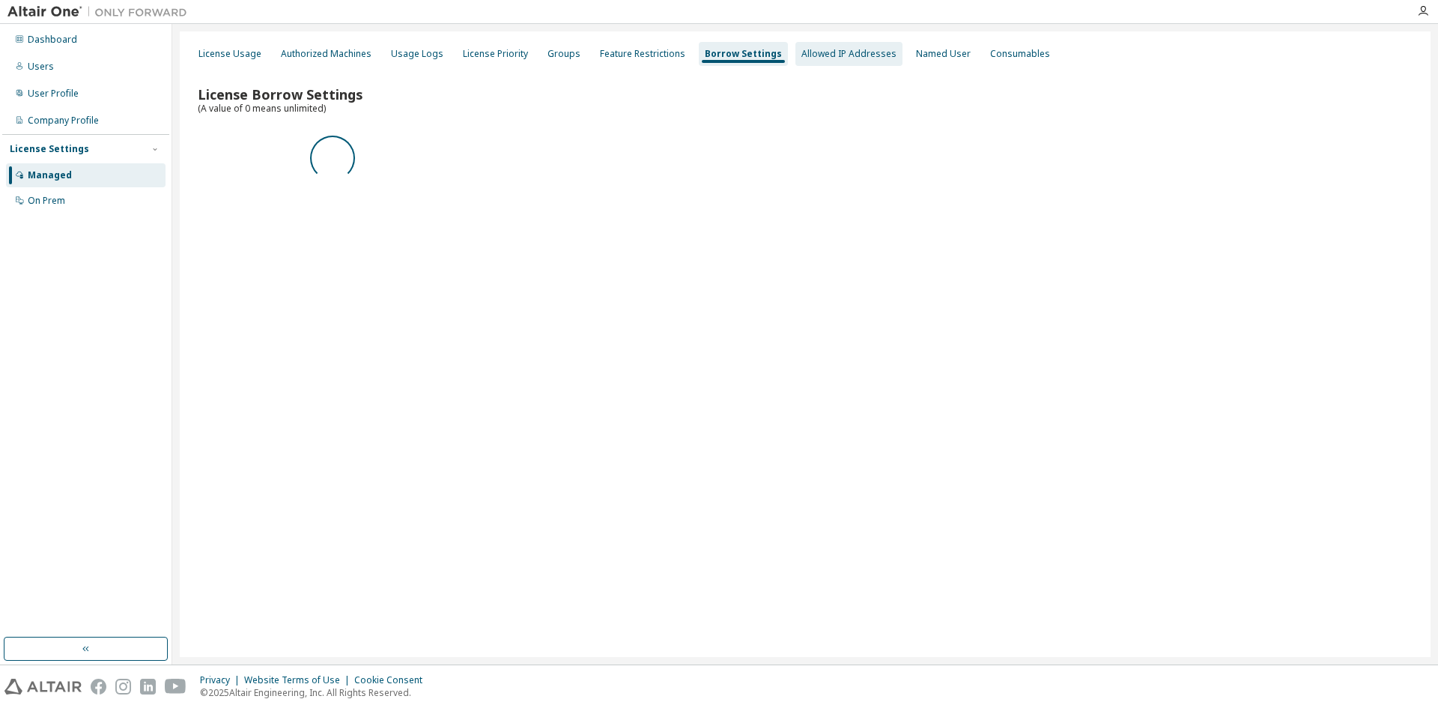
click at [811, 55] on div "Allowed IP Addresses" at bounding box center [848, 54] width 95 height 12
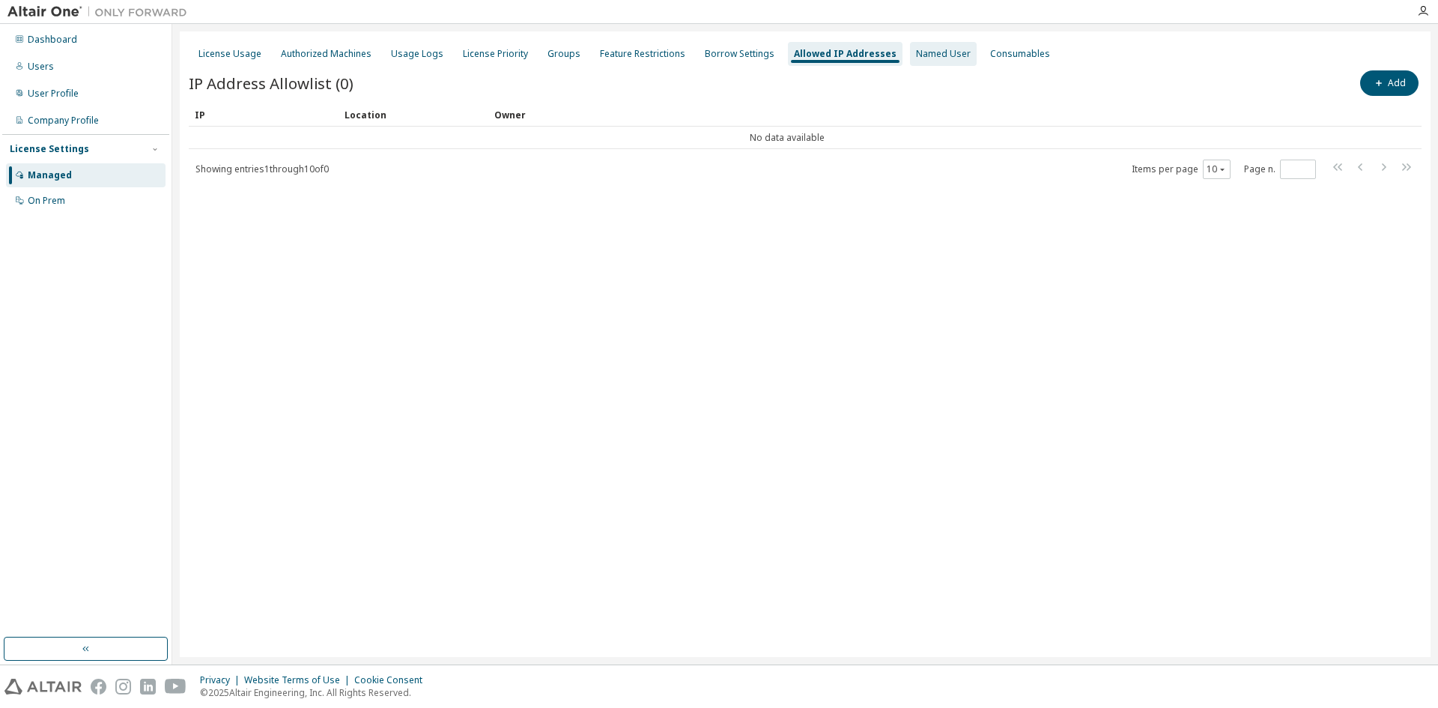
click at [916, 55] on div "Named User" at bounding box center [943, 54] width 55 height 12
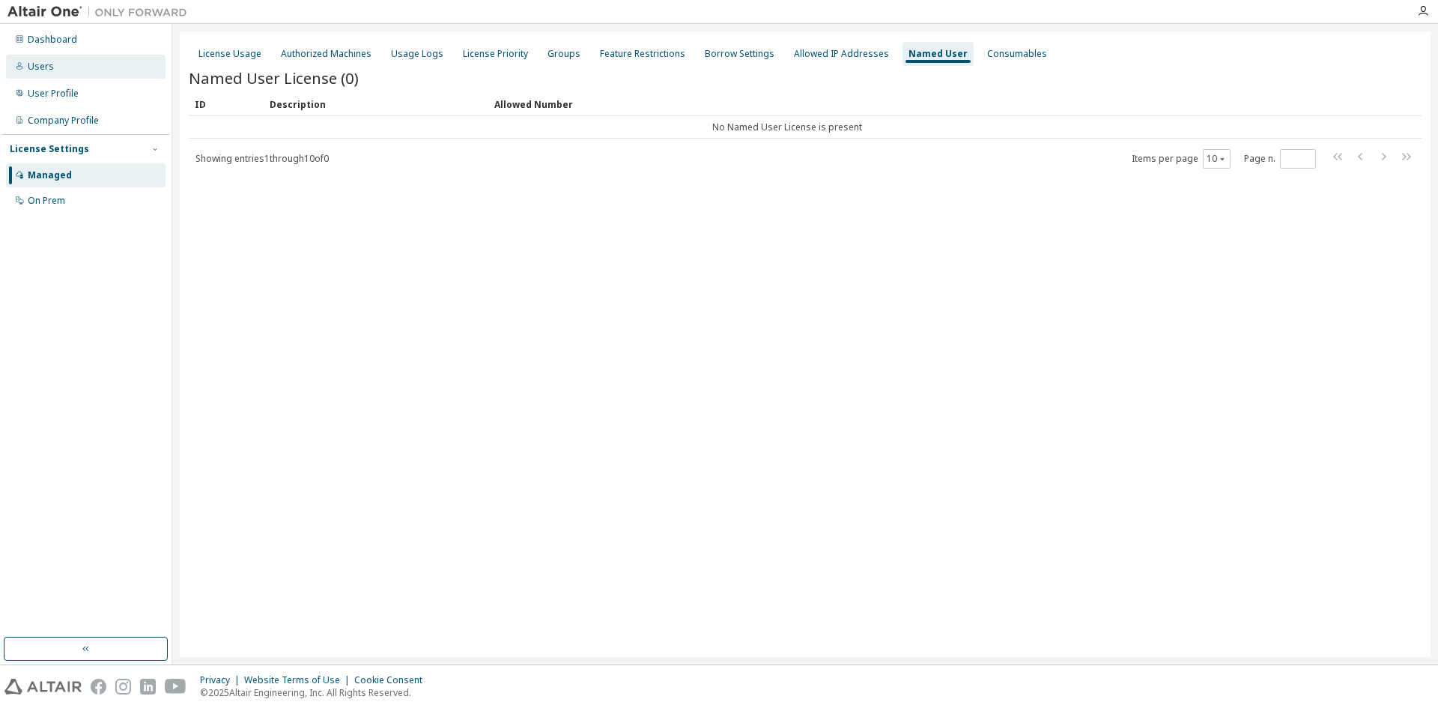
click at [58, 73] on div "Users" at bounding box center [86, 67] width 160 height 24
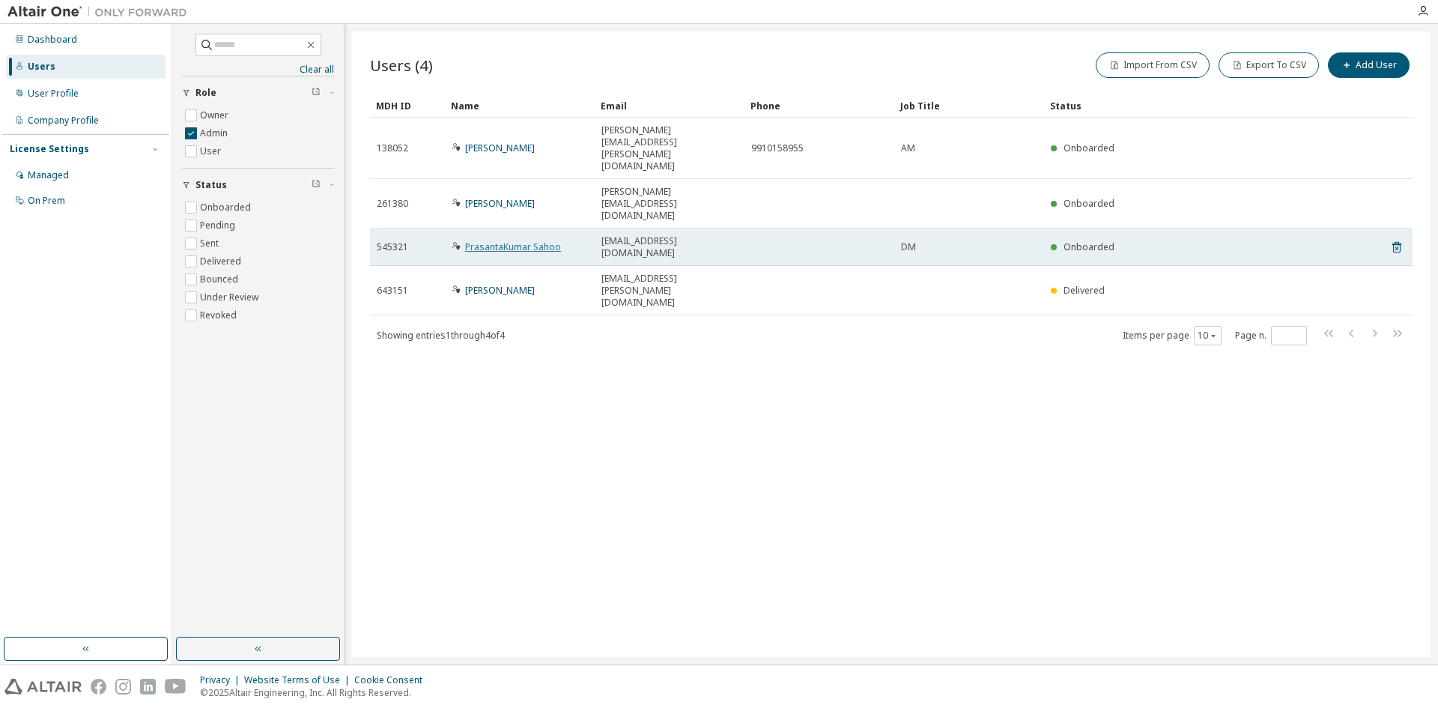
click at [505, 240] on link "PrasantaKumar Sahoo" at bounding box center [513, 246] width 96 height 13
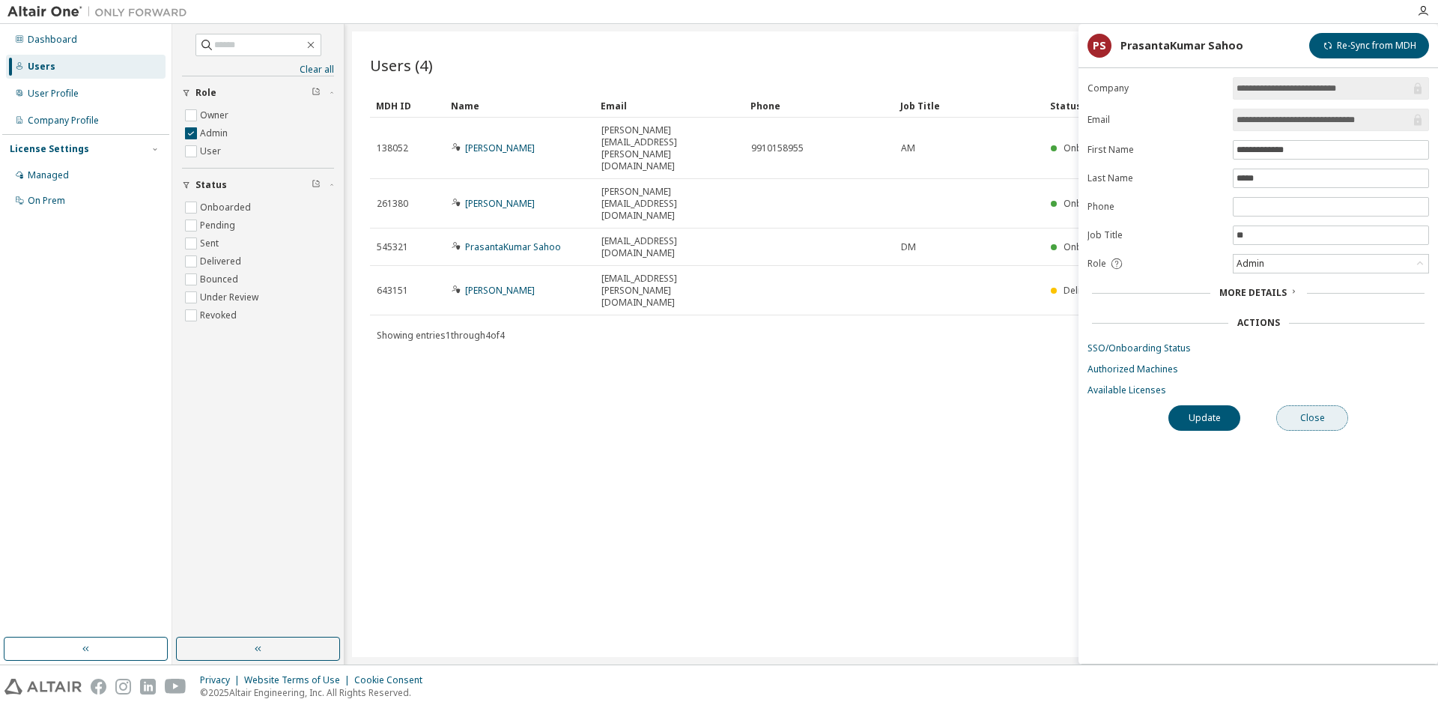
click at [1321, 419] on button "Close" at bounding box center [1312, 417] width 72 height 25
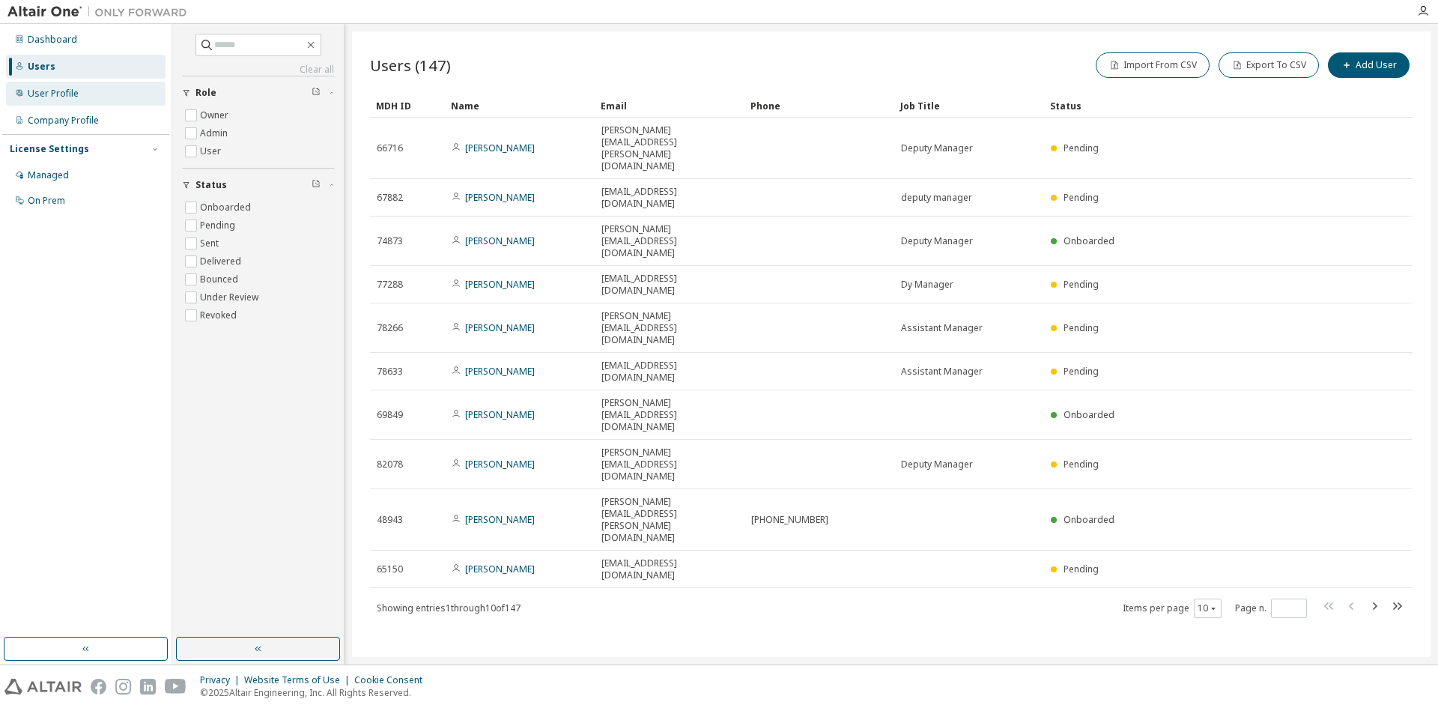
click at [70, 99] on div "User Profile" at bounding box center [53, 94] width 51 height 12
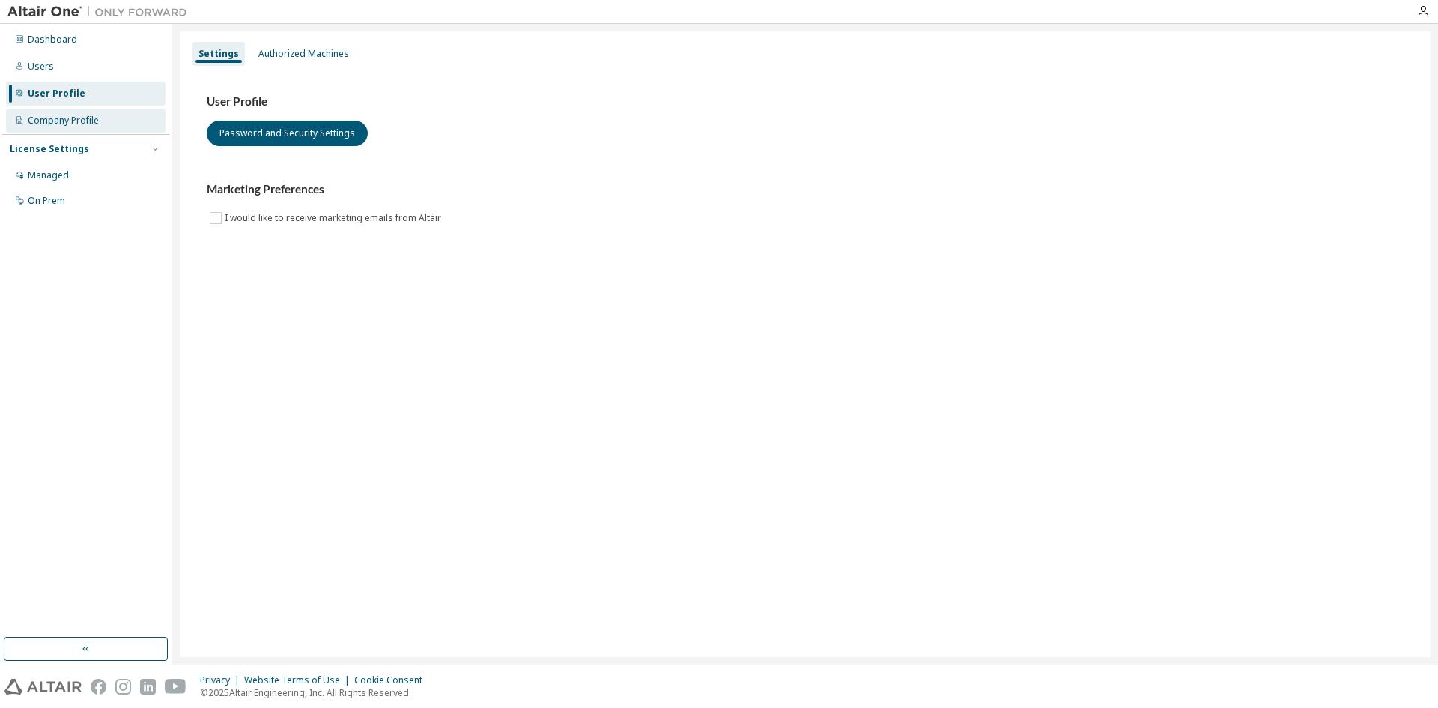
click at [70, 124] on div "Company Profile" at bounding box center [63, 121] width 71 height 12
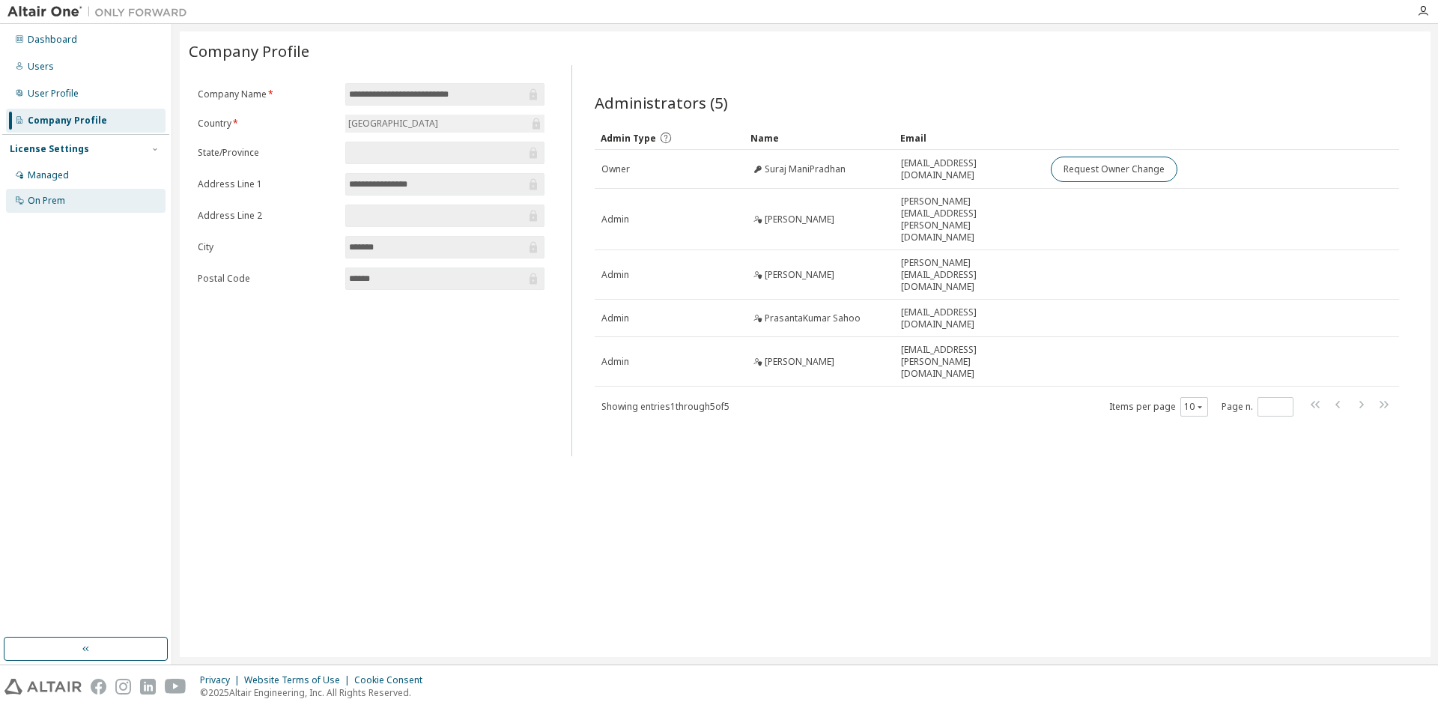
click at [54, 198] on div "On Prem" at bounding box center [46, 201] width 37 height 12
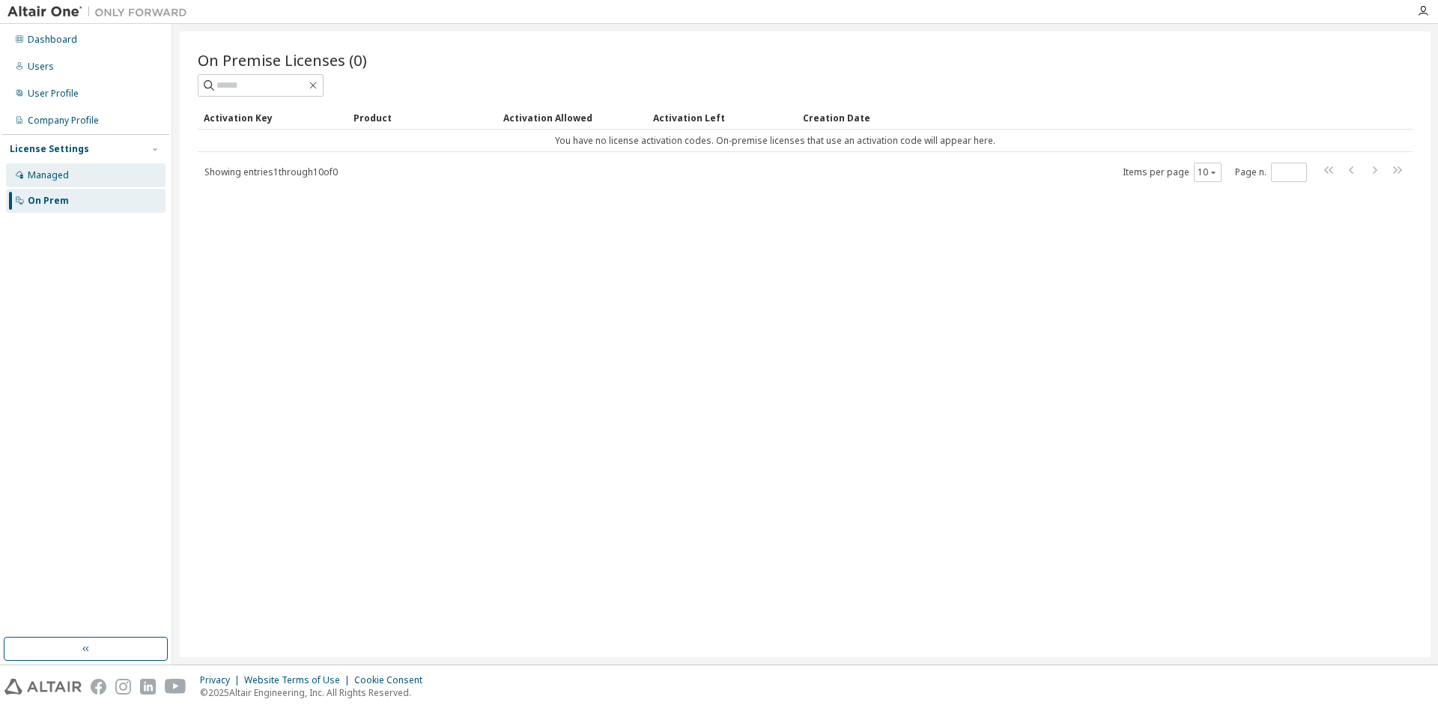
click at [52, 178] on div "Managed" at bounding box center [48, 175] width 41 height 12
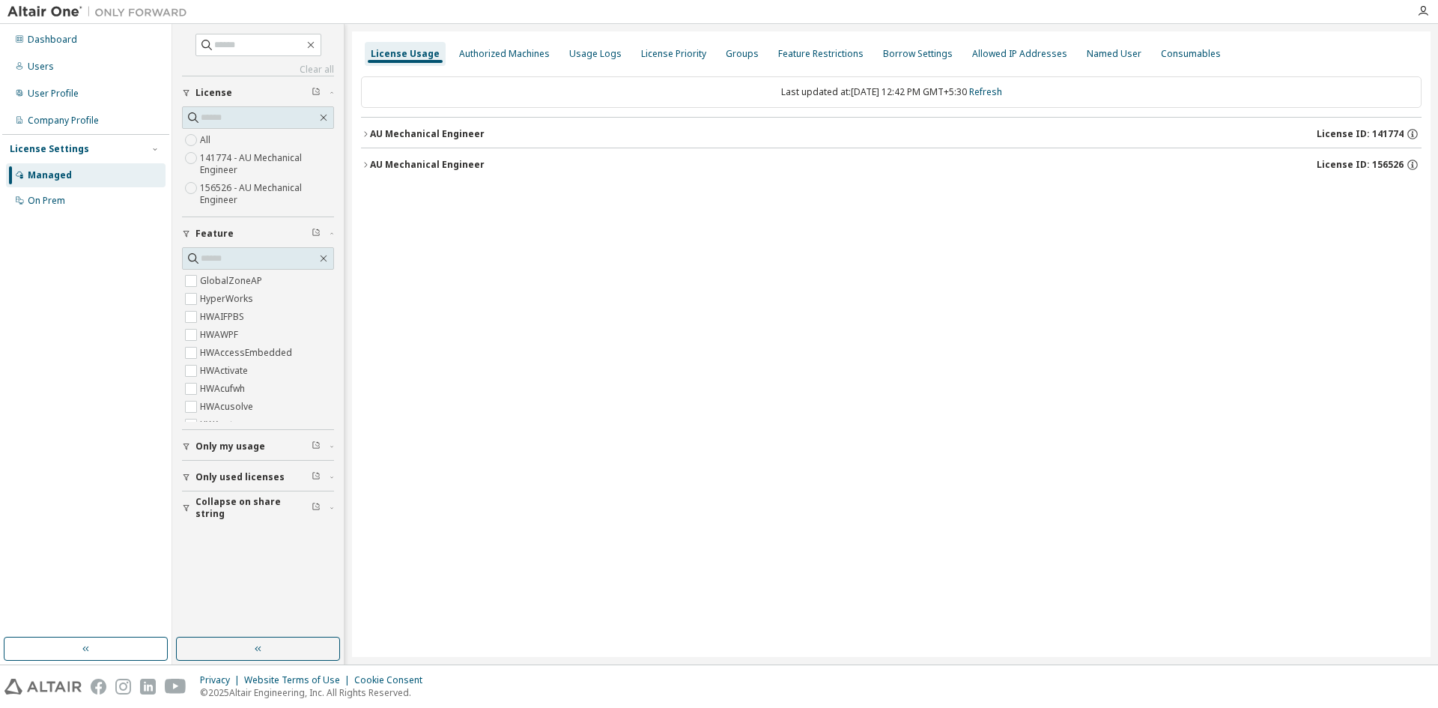
click at [365, 134] on icon "button" at bounding box center [365, 134] width 9 height 9
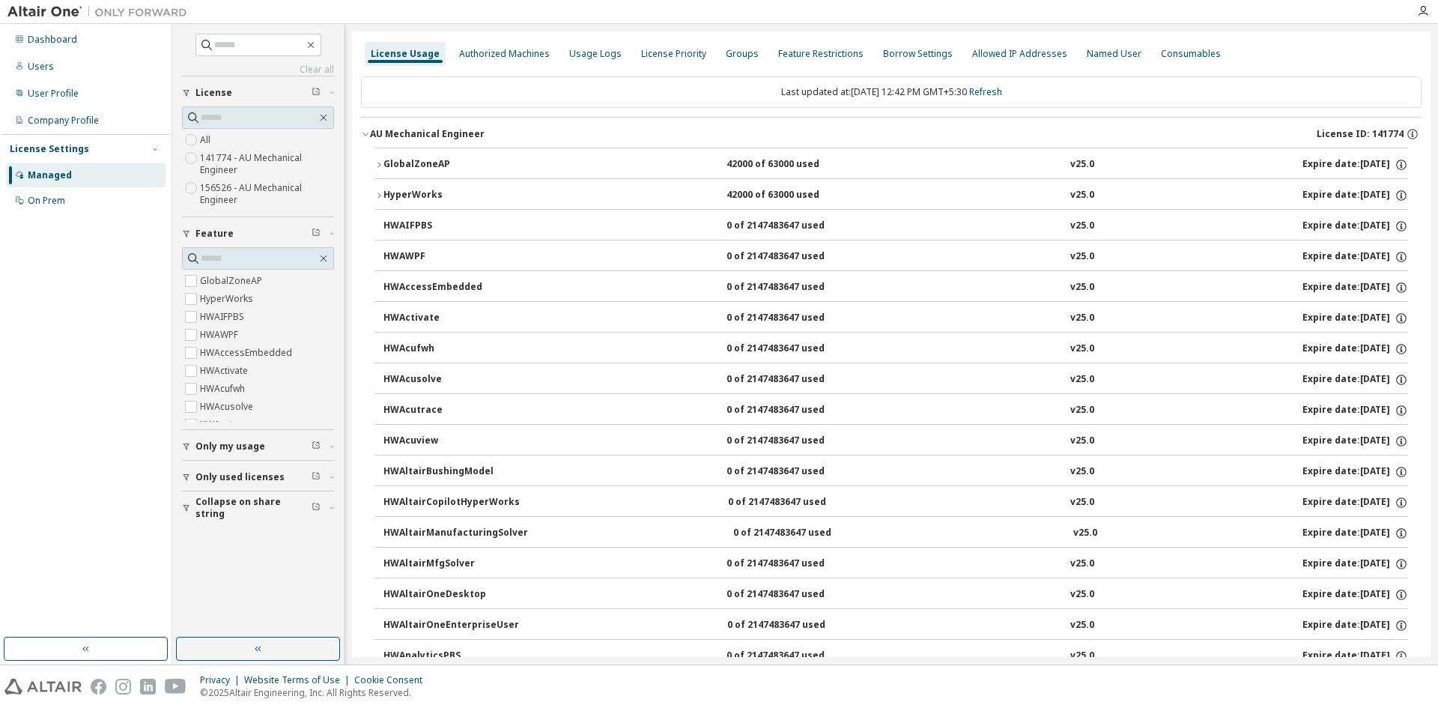
click at [379, 160] on icon "button" at bounding box center [379, 164] width 9 height 9
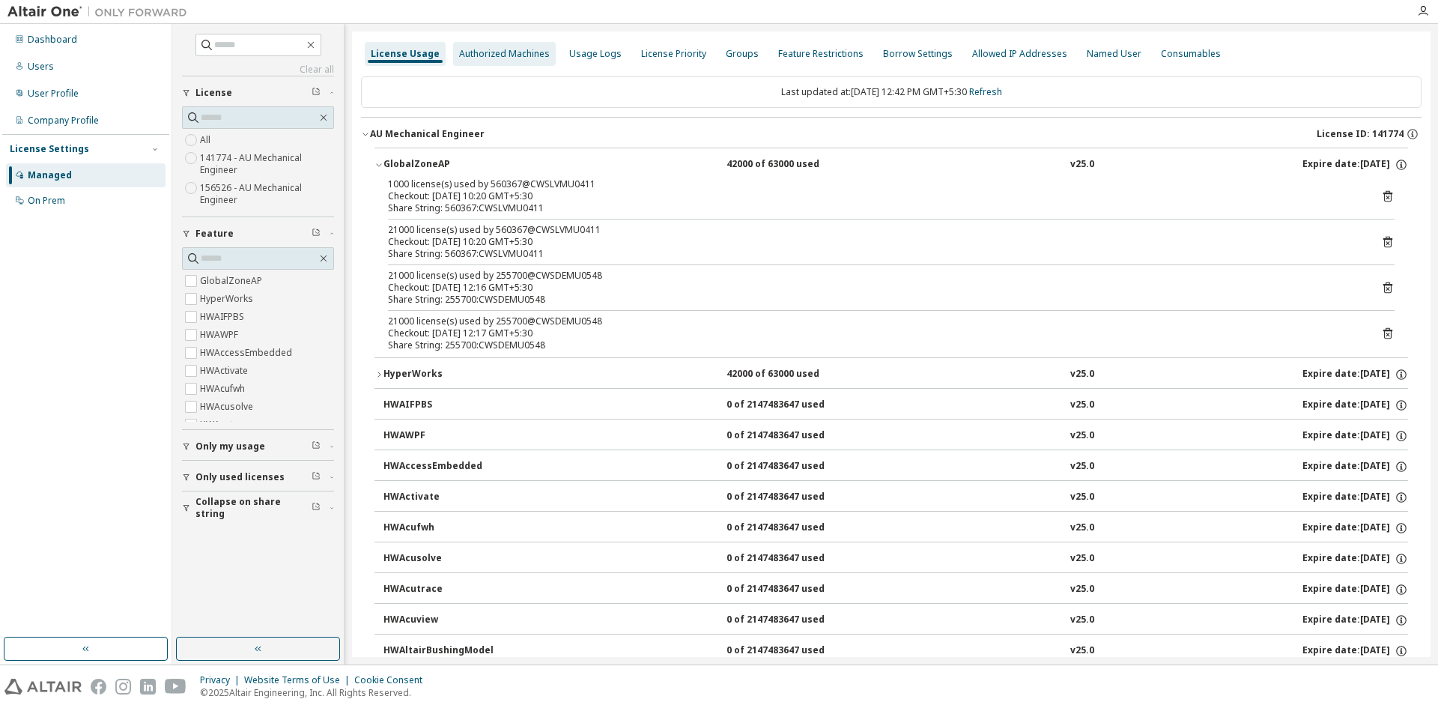
click at [512, 55] on div "Authorized Machines" at bounding box center [504, 54] width 91 height 12
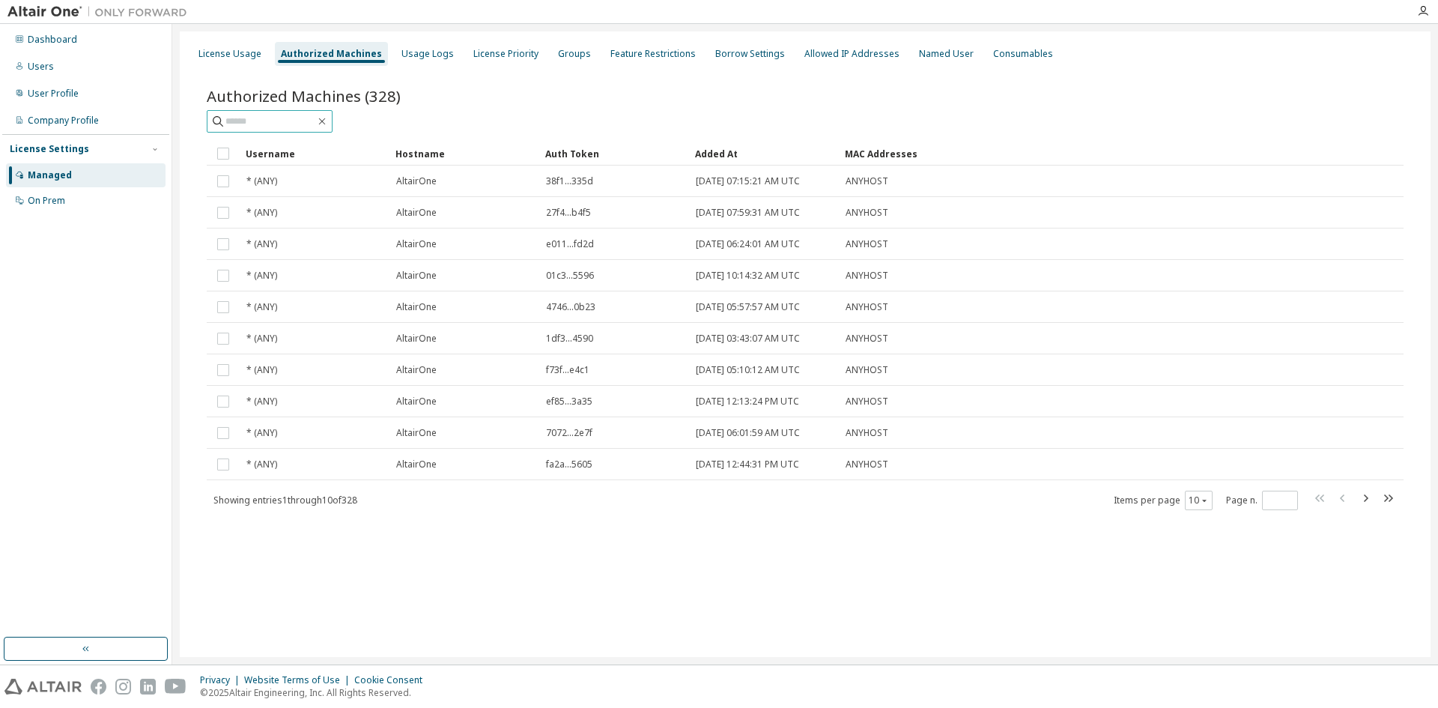
click at [296, 127] on input "text" at bounding box center [270, 121] width 90 height 15
click at [246, 60] on div "License Usage" at bounding box center [230, 54] width 75 height 24
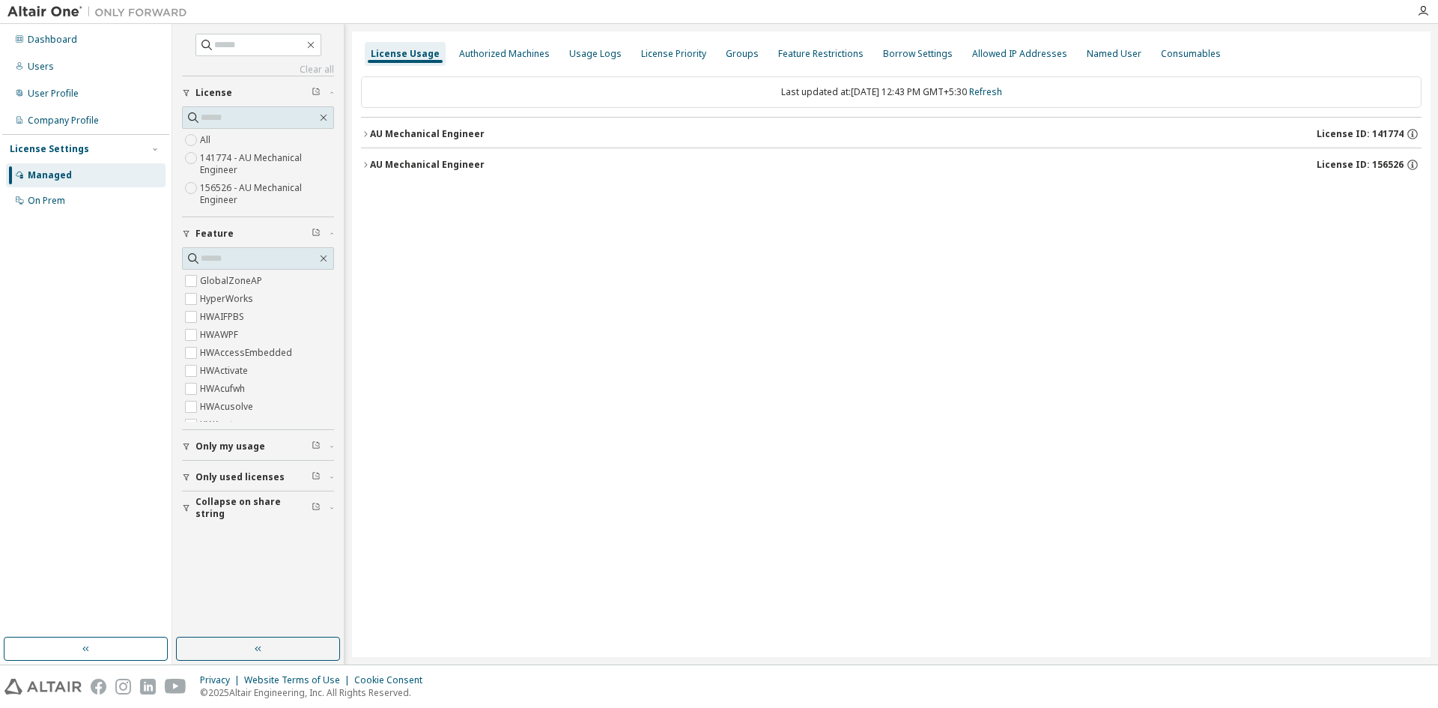
click at [362, 136] on icon "button" at bounding box center [365, 134] width 9 height 9
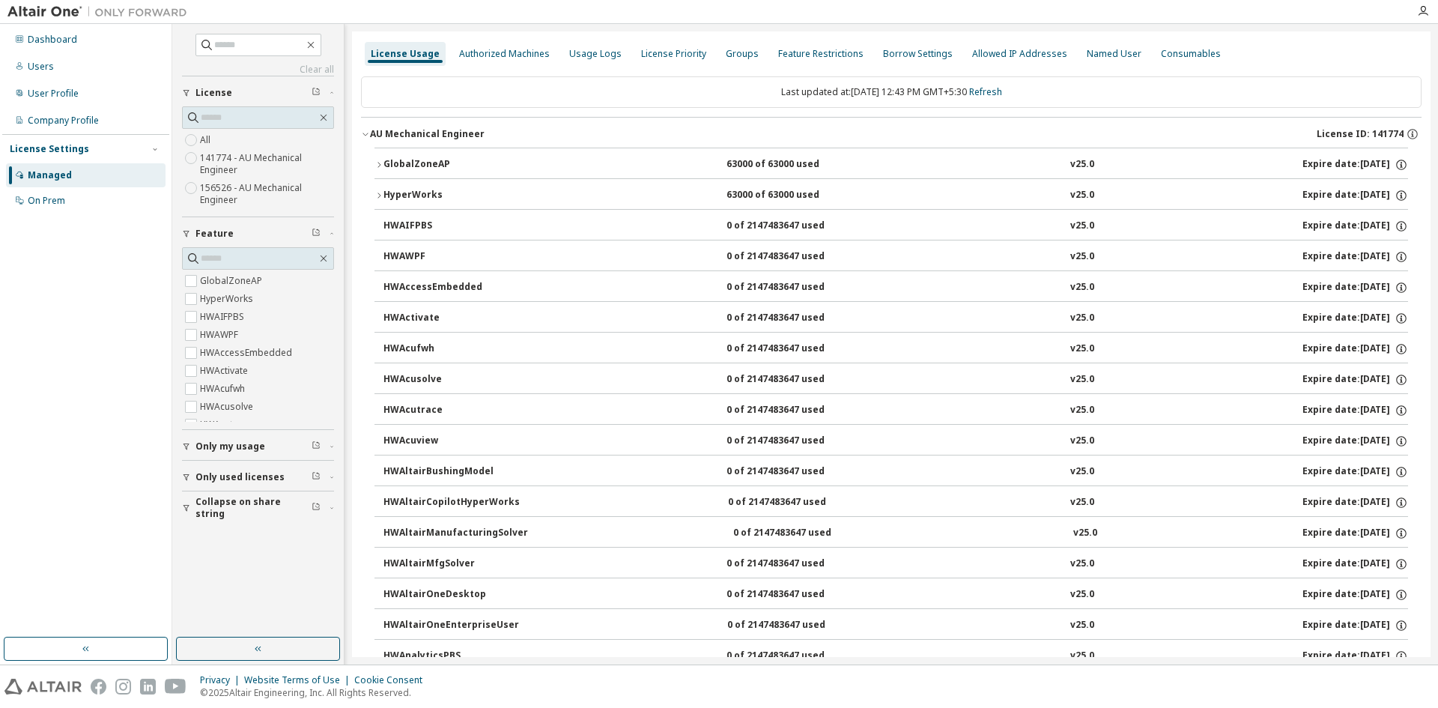
click at [377, 161] on icon "button" at bounding box center [379, 164] width 9 height 9
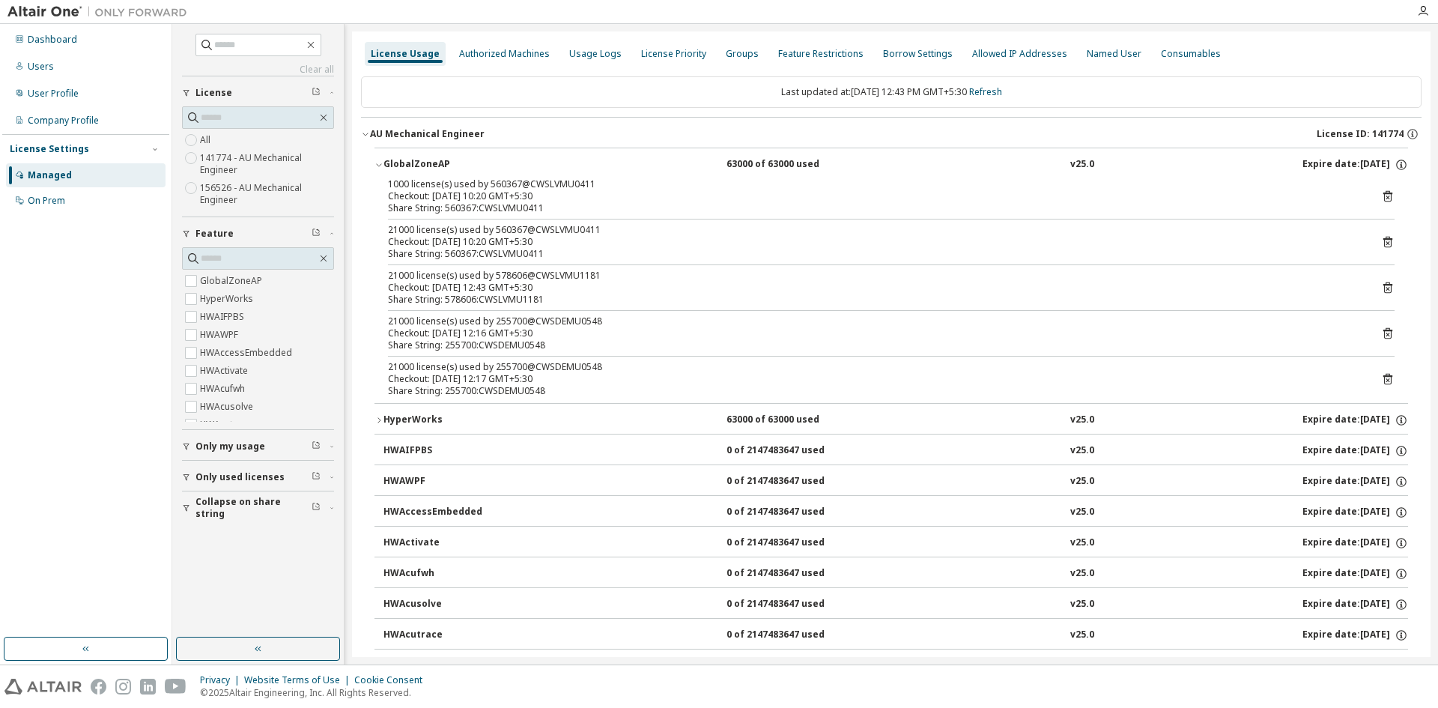
click at [503, 184] on div "1000 license(s) used by 560367@CWSLVMU0411" at bounding box center [873, 184] width 971 height 12
copy div "560367"
drag, startPoint x: 479, startPoint y: 52, endPoint x: 479, endPoint y: 60, distance: 8.3
click at [479, 52] on div "Authorized Machines" at bounding box center [504, 54] width 91 height 12
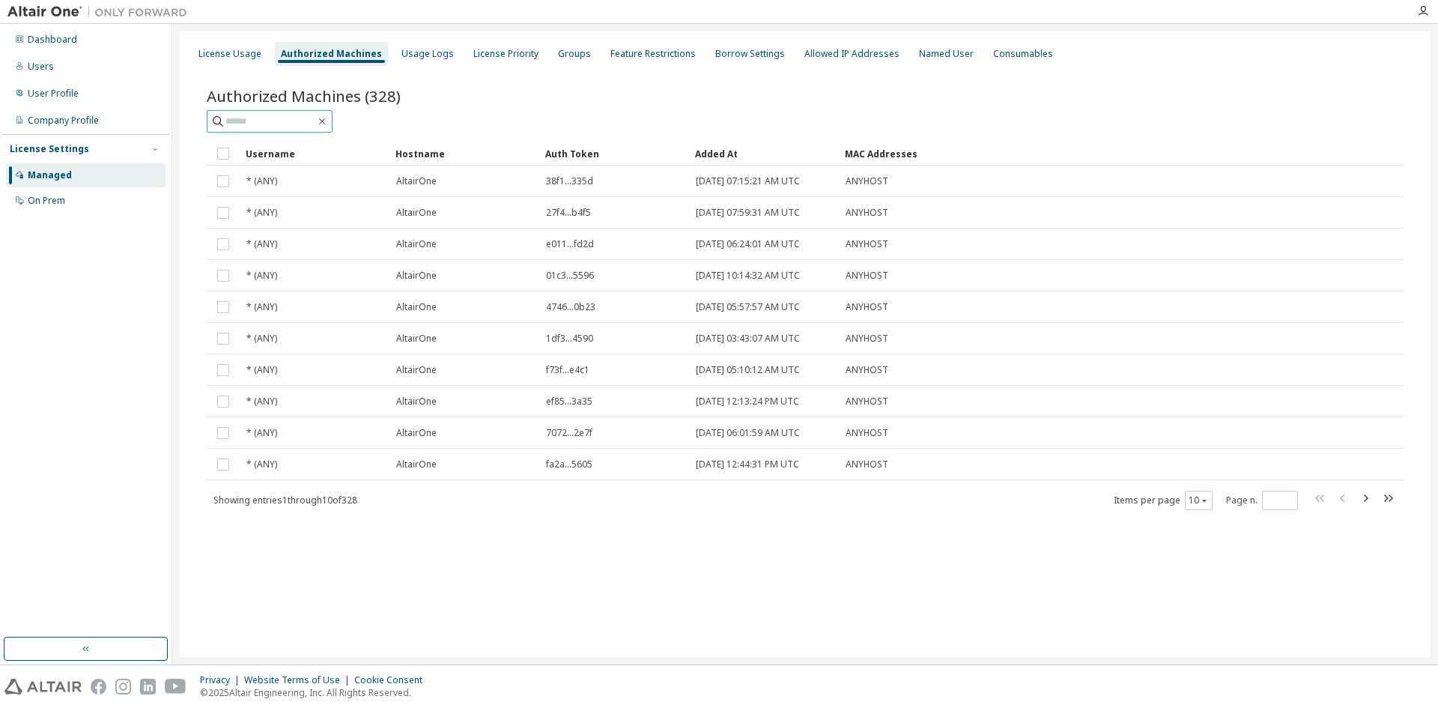
click at [291, 127] on input "text" at bounding box center [270, 121] width 90 height 15
paste input "******"
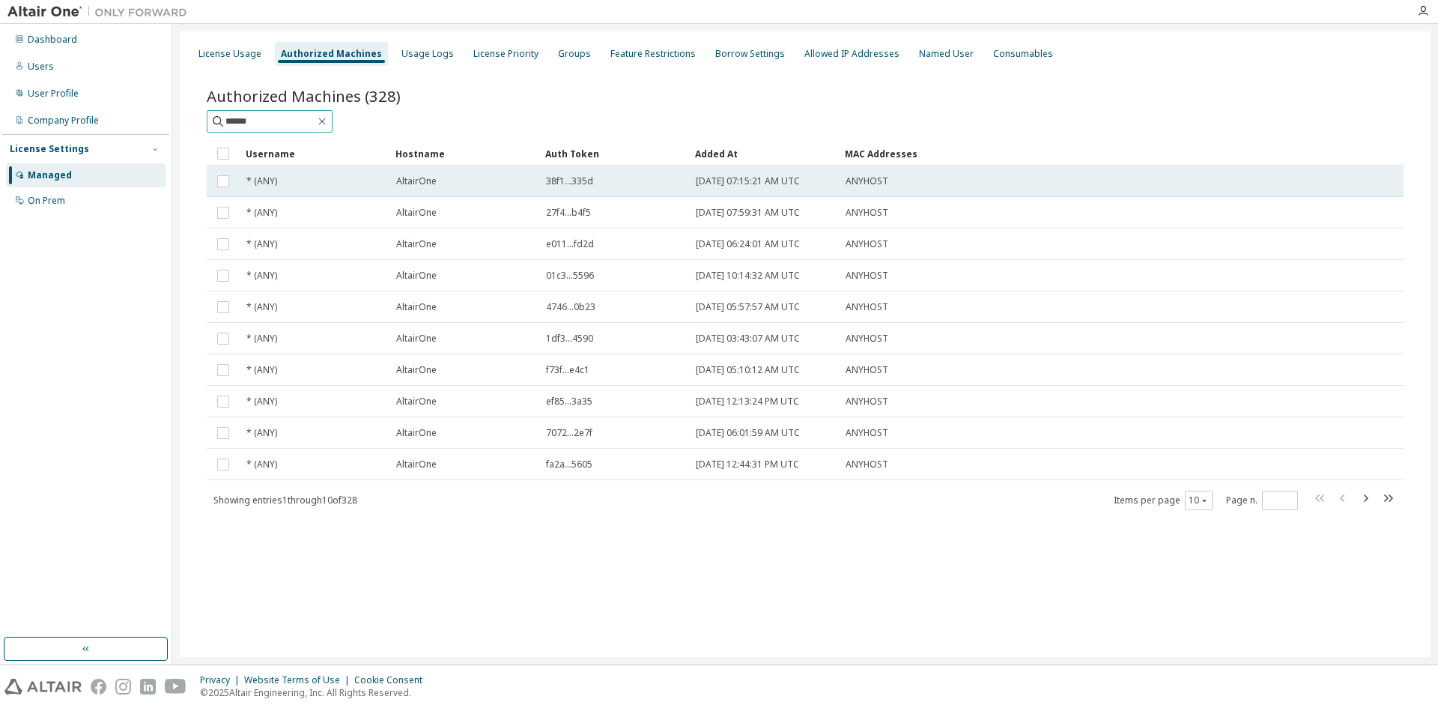
type input "******"
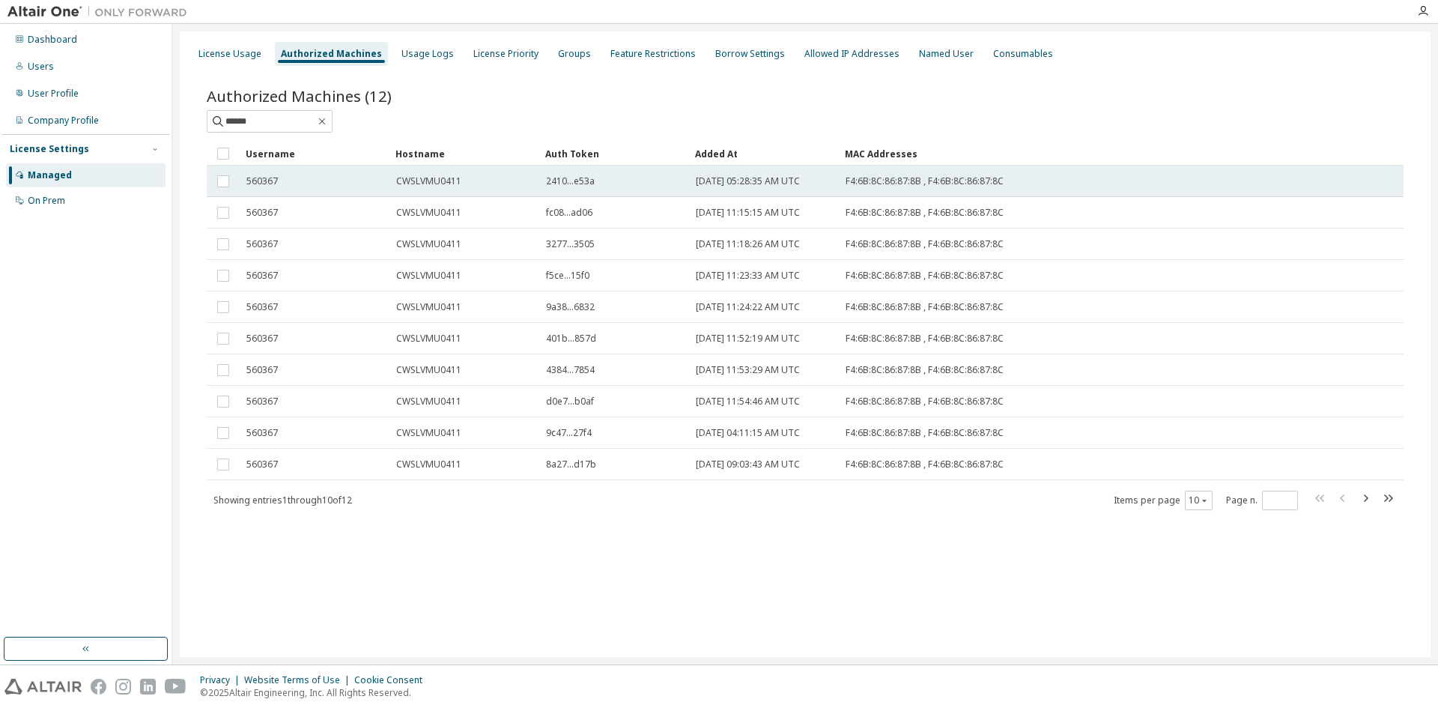
click at [715, 188] on td "[DATE] 05:28:35 AM UTC" at bounding box center [764, 181] width 150 height 31
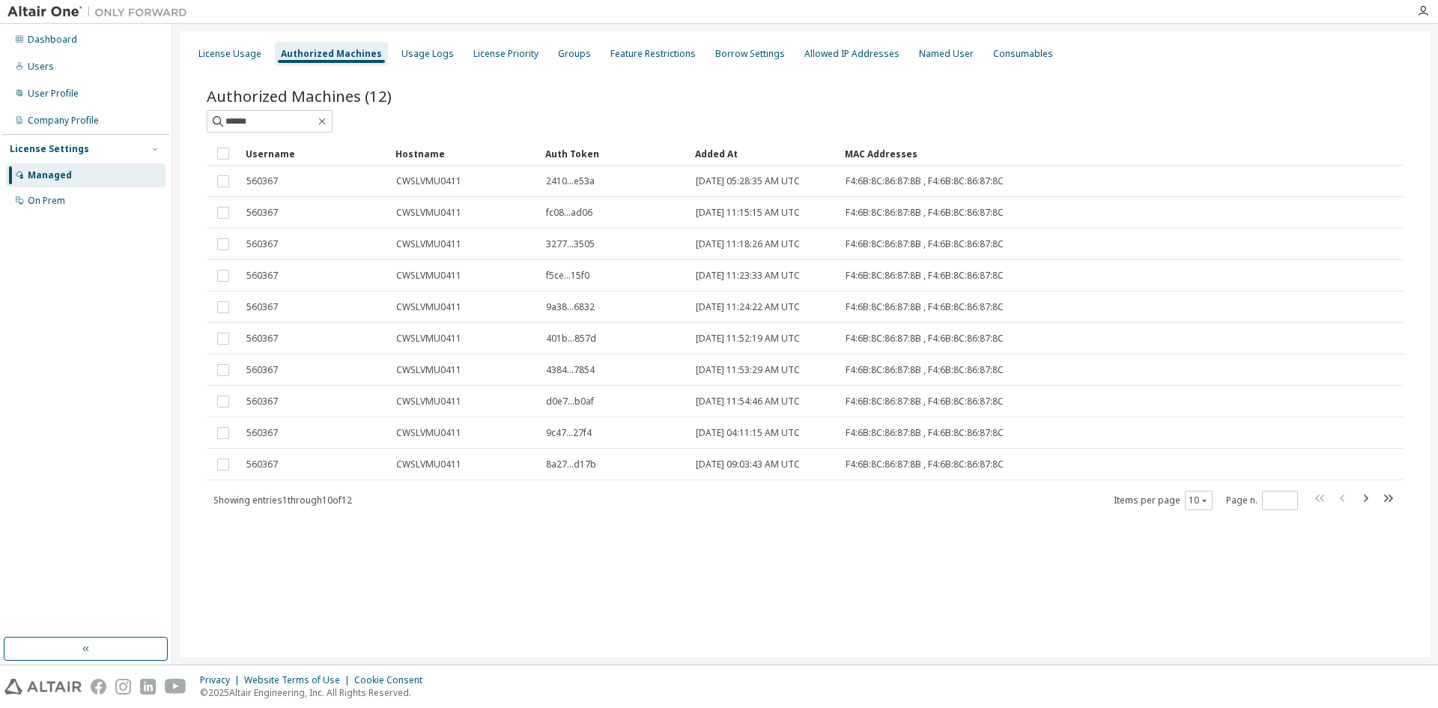
drag, startPoint x: 362, startPoint y: 116, endPoint x: 388, endPoint y: 91, distance: 36.6
click at [333, 116] on span "******" at bounding box center [270, 121] width 126 height 22
click at [425, 61] on div "Usage Logs" at bounding box center [428, 54] width 64 height 24
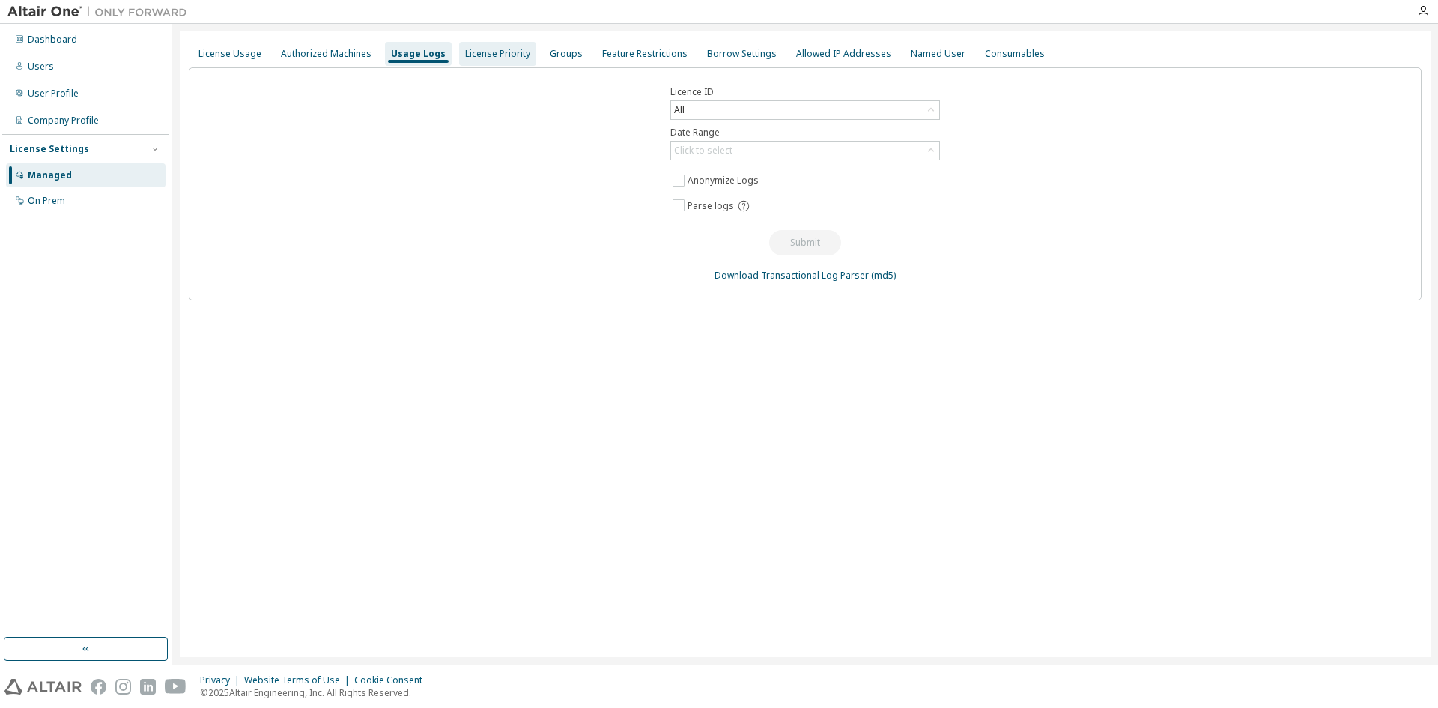
click at [485, 52] on div "License Priority" at bounding box center [497, 54] width 65 height 12
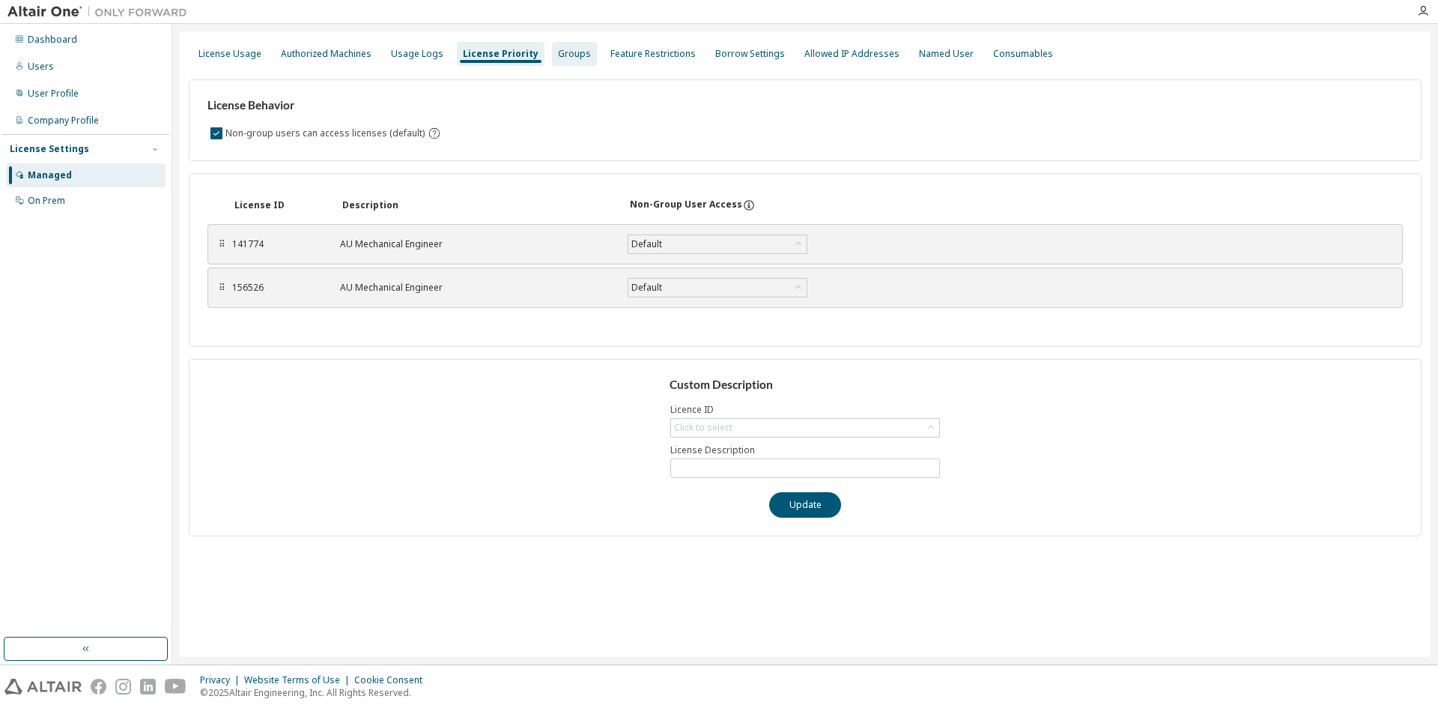
click at [558, 49] on div "Groups" at bounding box center [574, 54] width 33 height 12
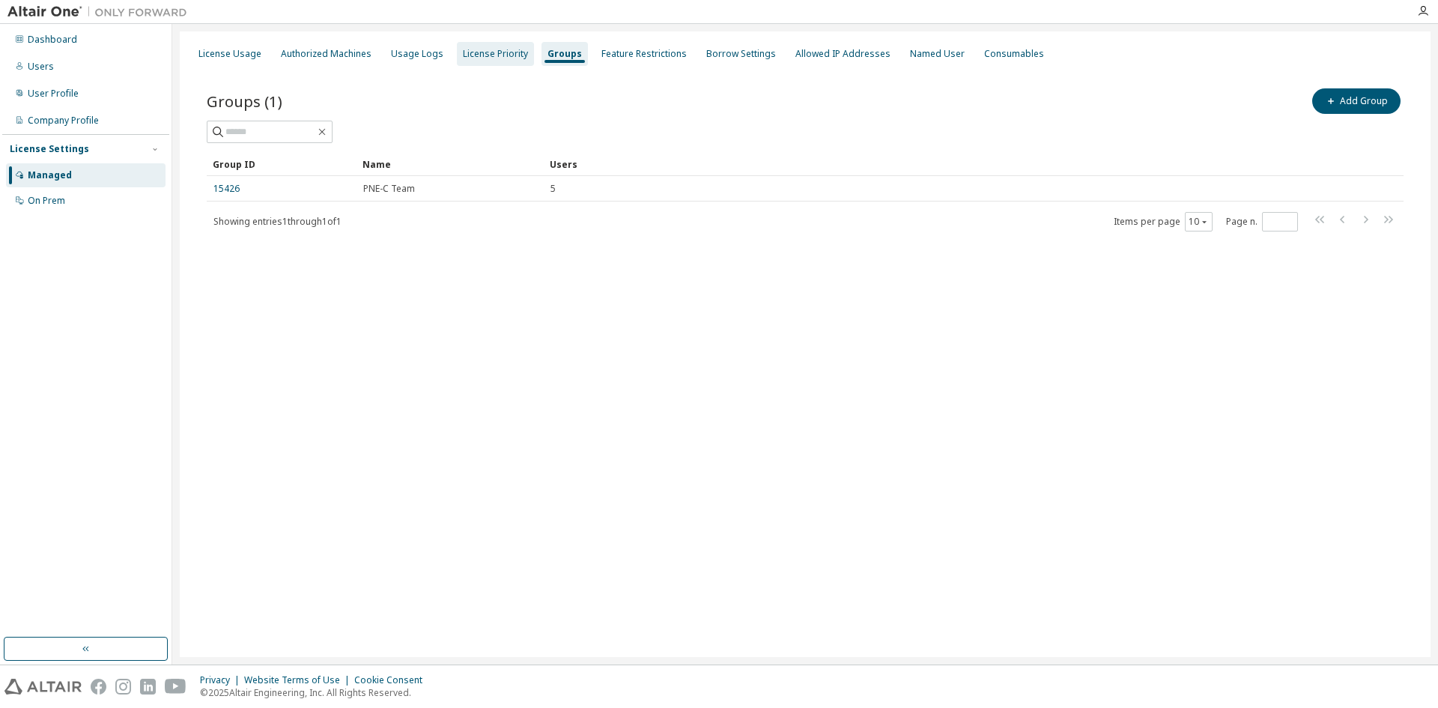
click at [482, 59] on div "License Priority" at bounding box center [495, 54] width 65 height 12
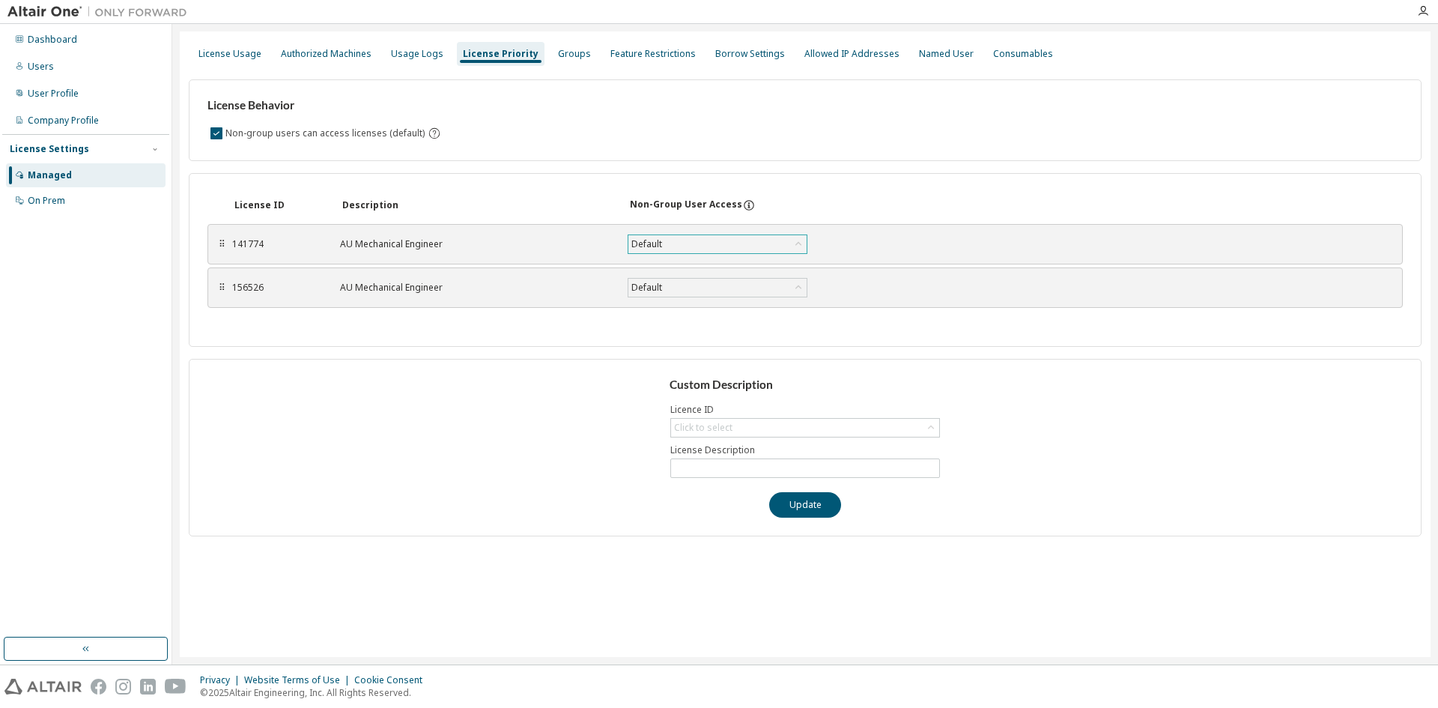
click at [690, 244] on div "Default" at bounding box center [717, 244] width 178 height 18
click at [451, 334] on div "License ID Description Non-Group User Access ⠿ 141774 AU Mechanical Engineer De…" at bounding box center [805, 260] width 1233 height 174
click at [726, 423] on div "Click to select" at bounding box center [703, 428] width 58 height 12
click at [303, 58] on div "Authorized Machines" at bounding box center [326, 54] width 91 height 12
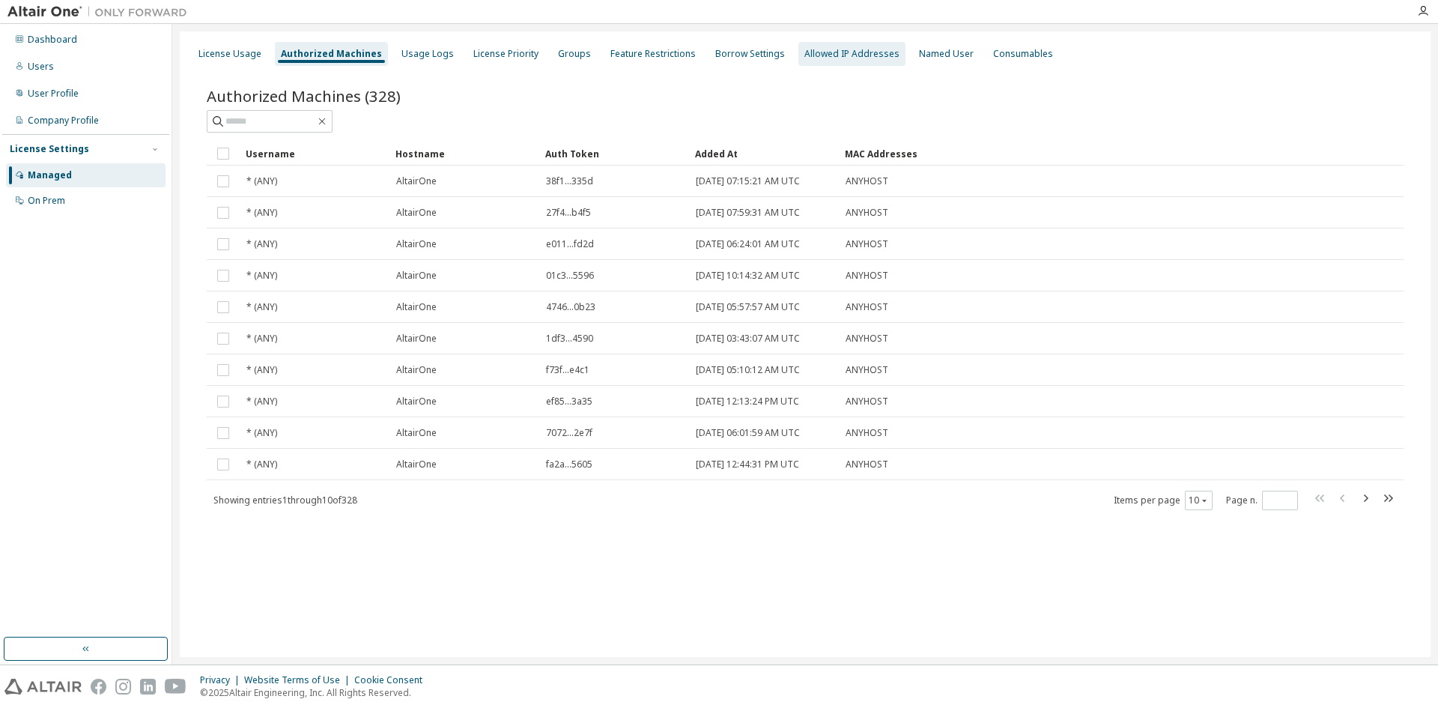
click at [824, 54] on div "Allowed IP Addresses" at bounding box center [851, 54] width 95 height 12
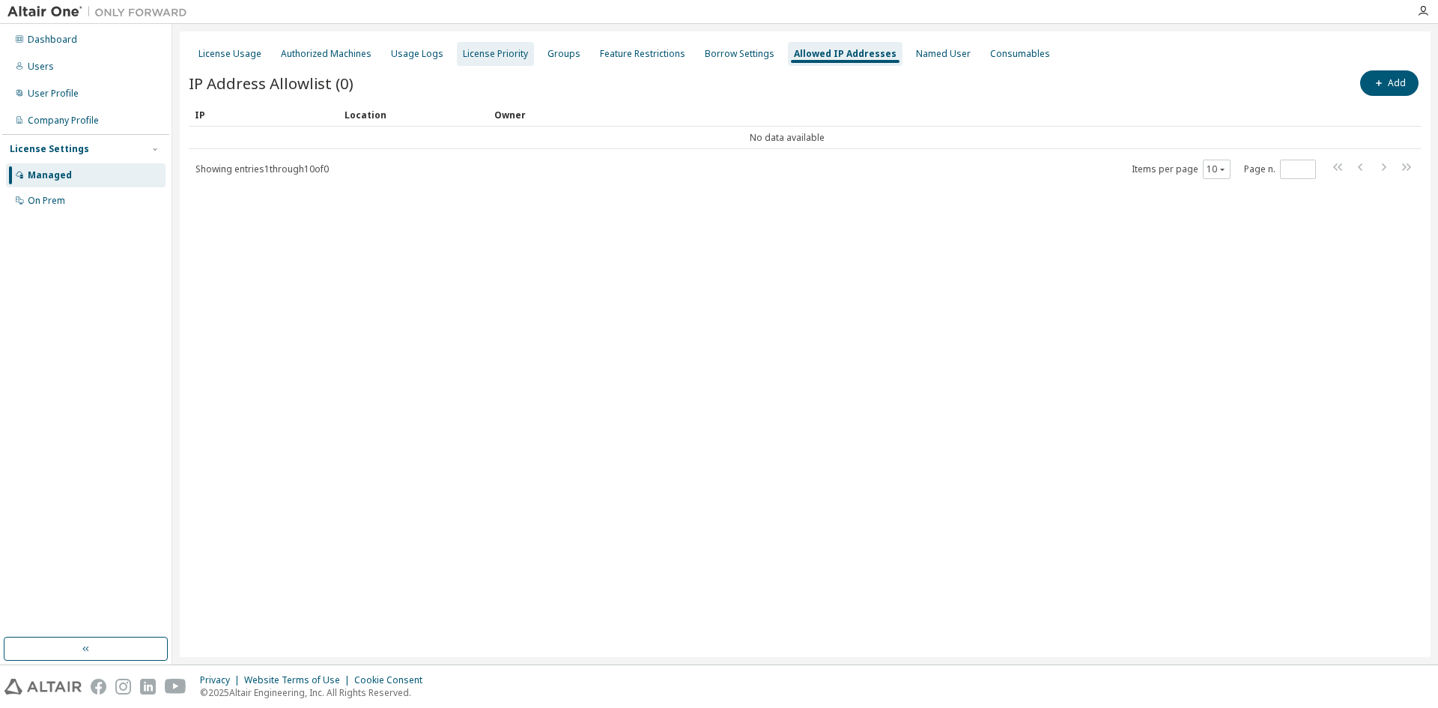
click at [503, 55] on div "License Priority" at bounding box center [495, 54] width 65 height 12
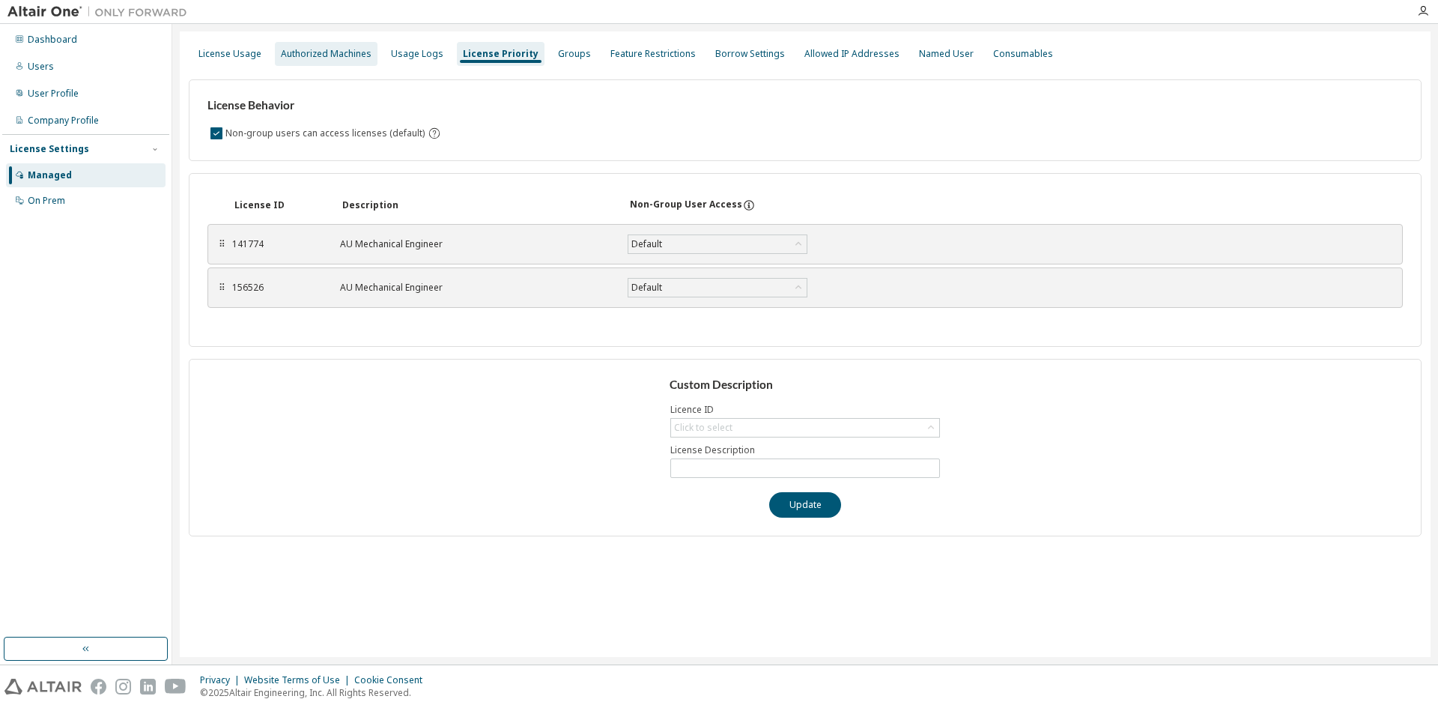
click at [306, 55] on div "Authorized Machines" at bounding box center [326, 54] width 91 height 12
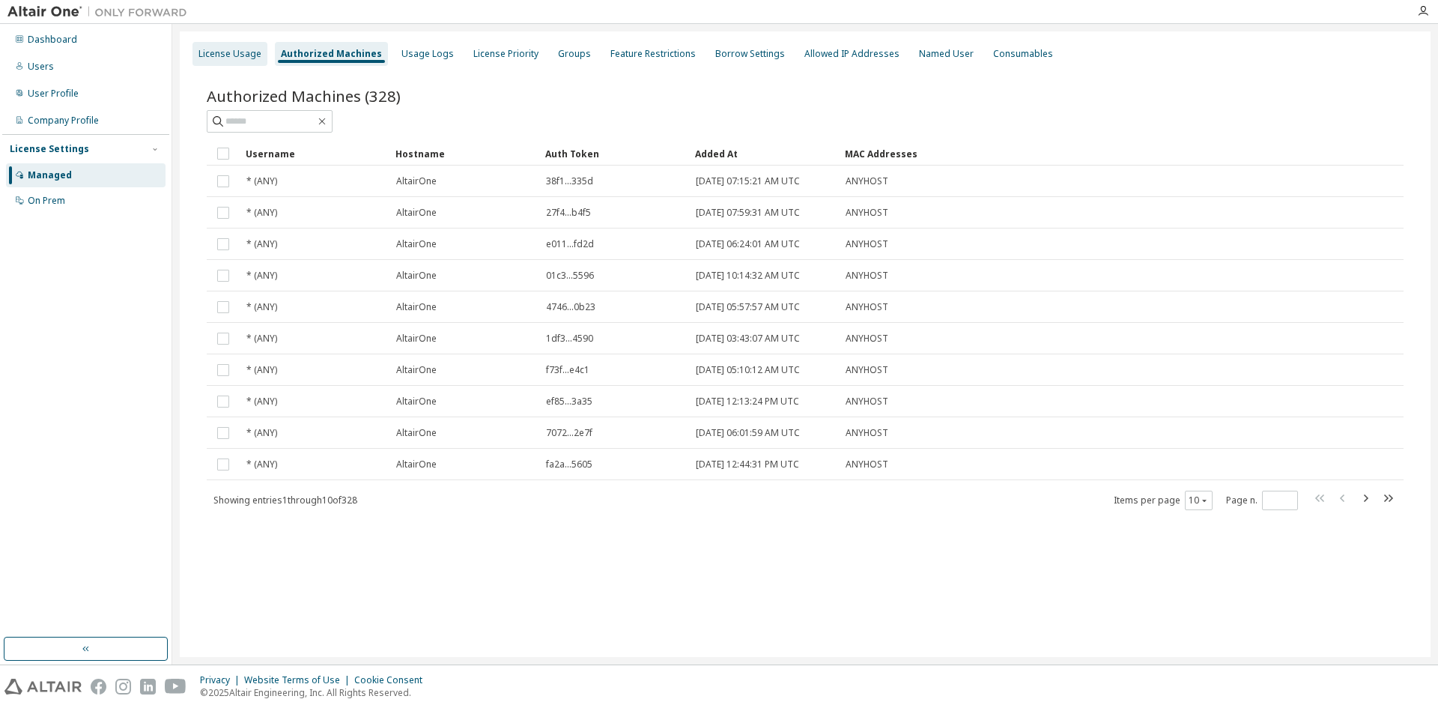
click at [237, 60] on div "License Usage" at bounding box center [230, 54] width 75 height 24
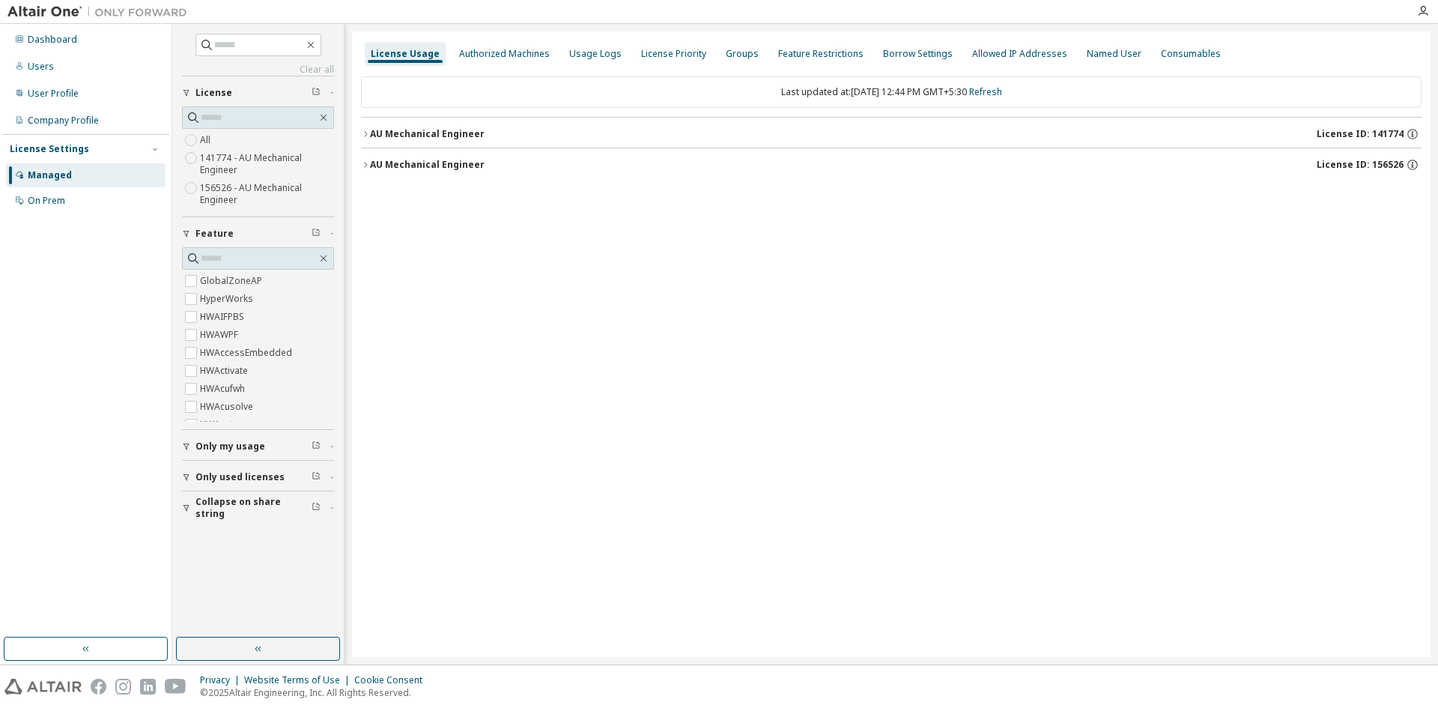
click at [368, 136] on icon "button" at bounding box center [365, 134] width 9 height 9
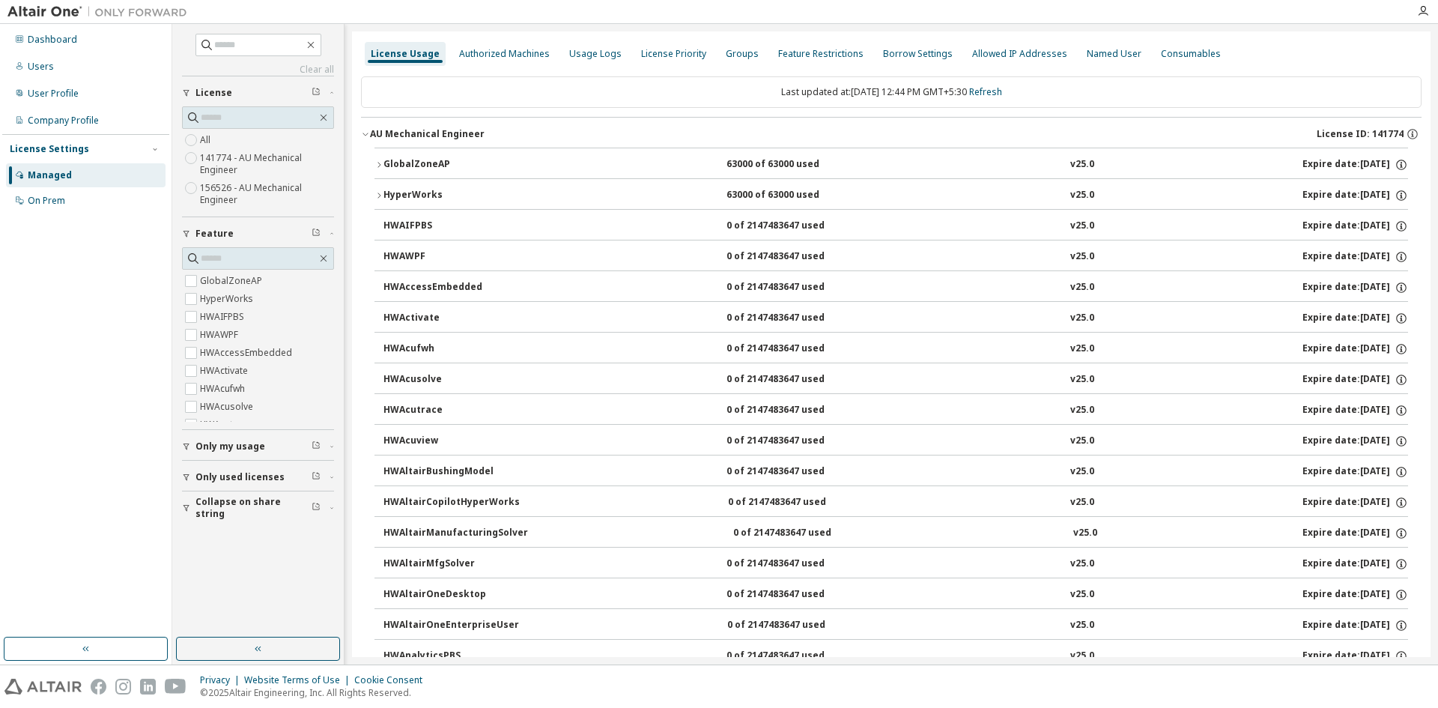
click at [376, 162] on icon "button" at bounding box center [379, 164] width 9 height 9
